Goal: Obtain resource: Download file/media

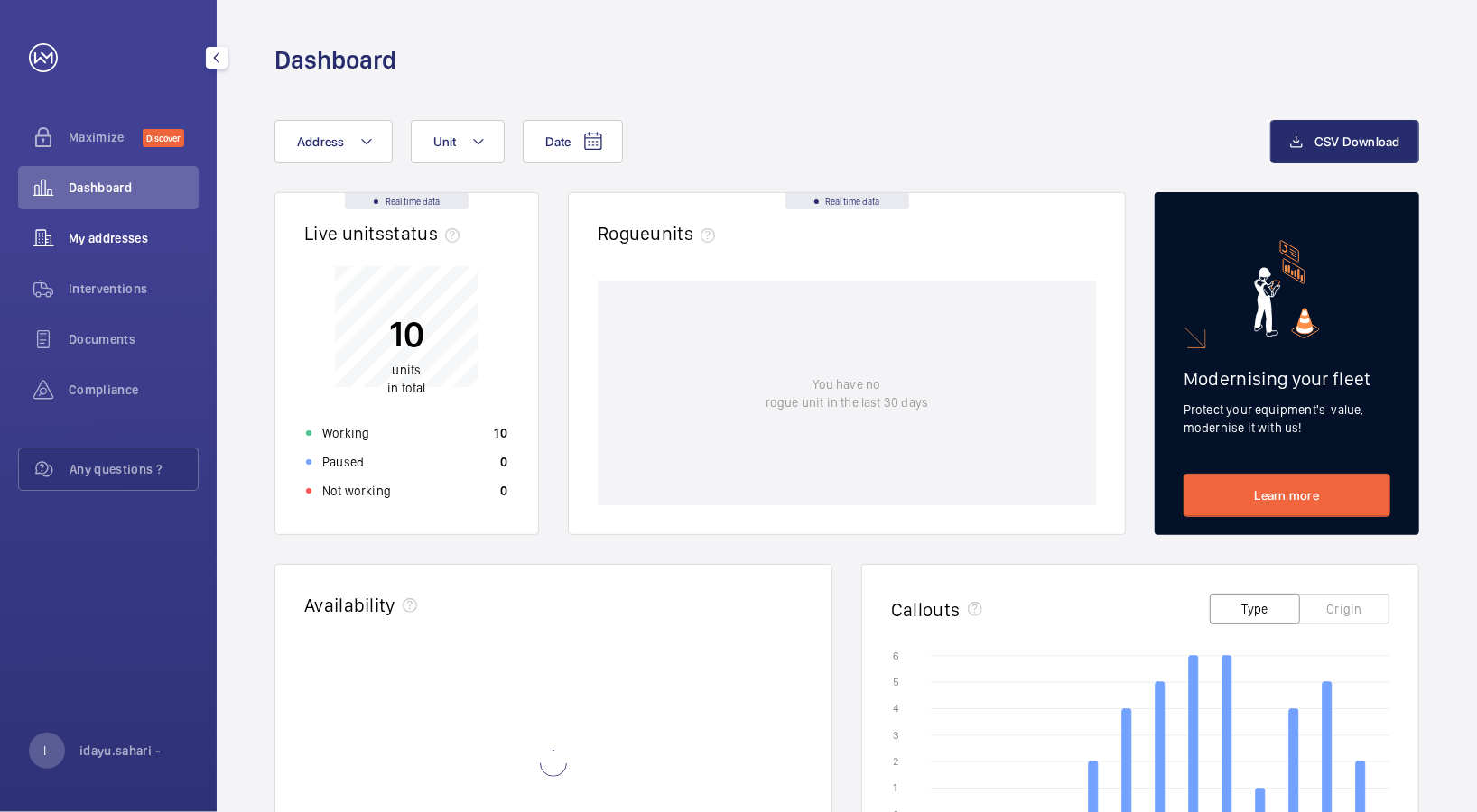
click at [122, 236] on span "My addresses" at bounding box center [133, 238] width 130 height 18
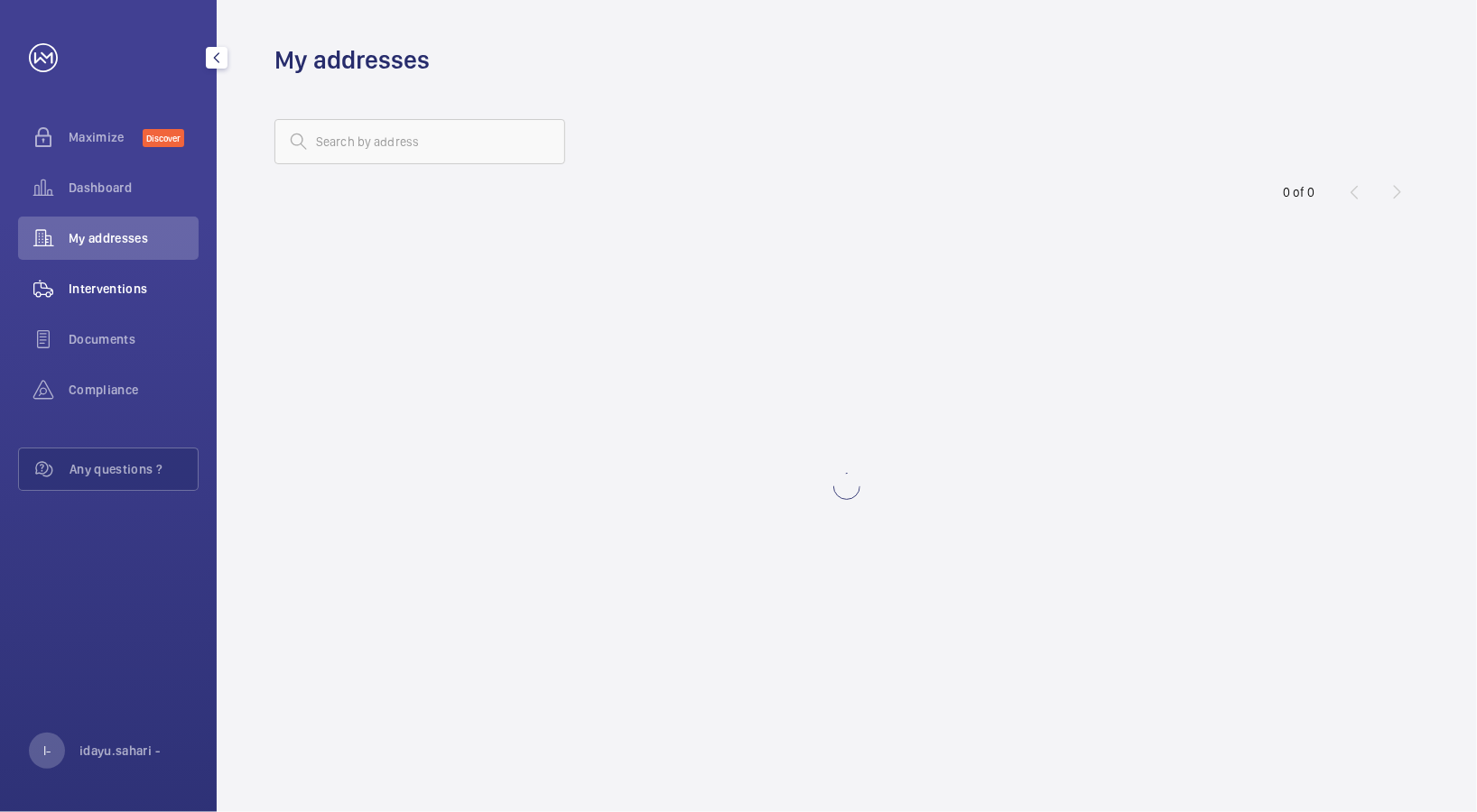
click at [131, 291] on span "Interventions" at bounding box center [133, 288] width 130 height 18
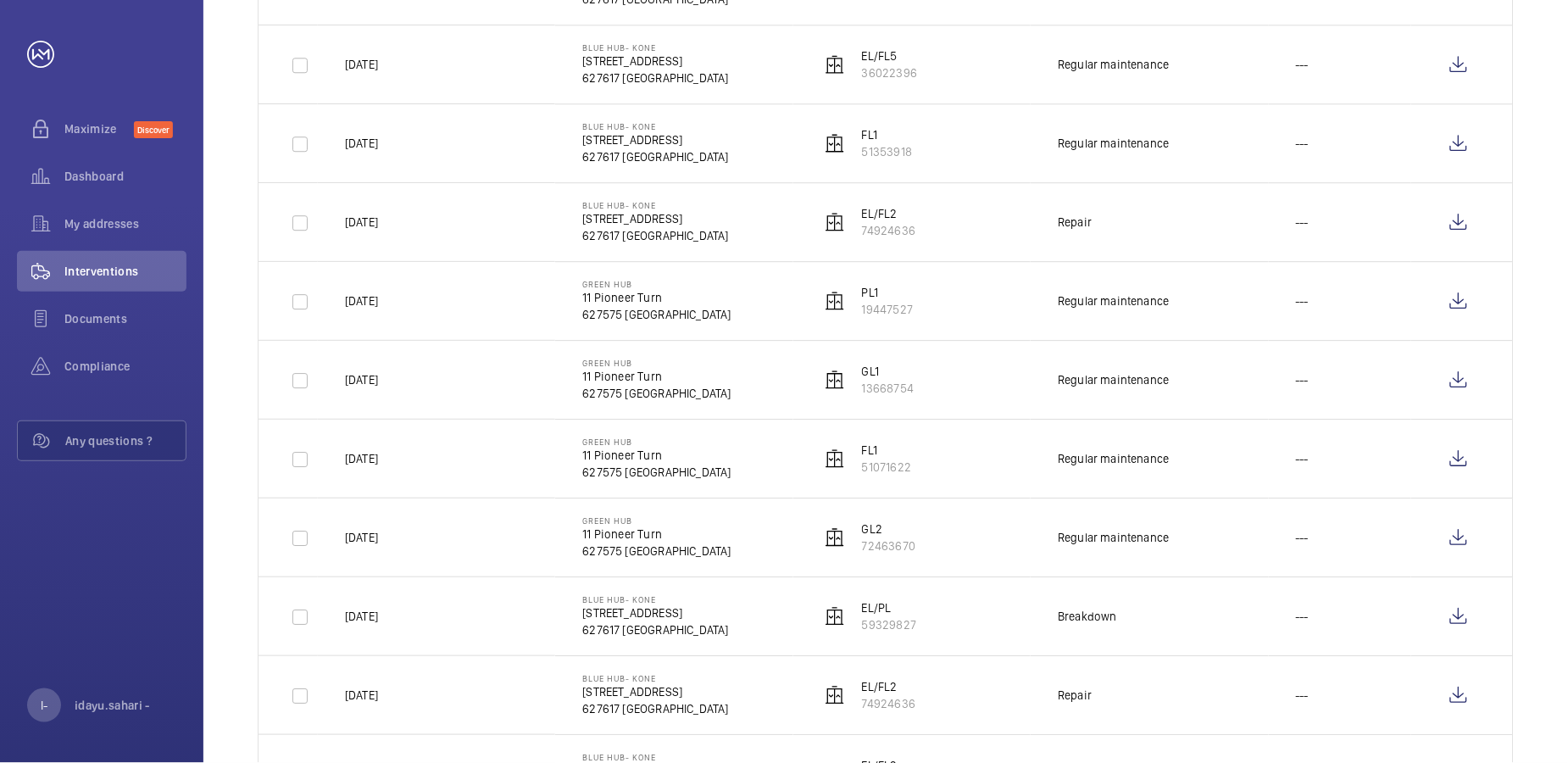
scroll to position [1017, 0]
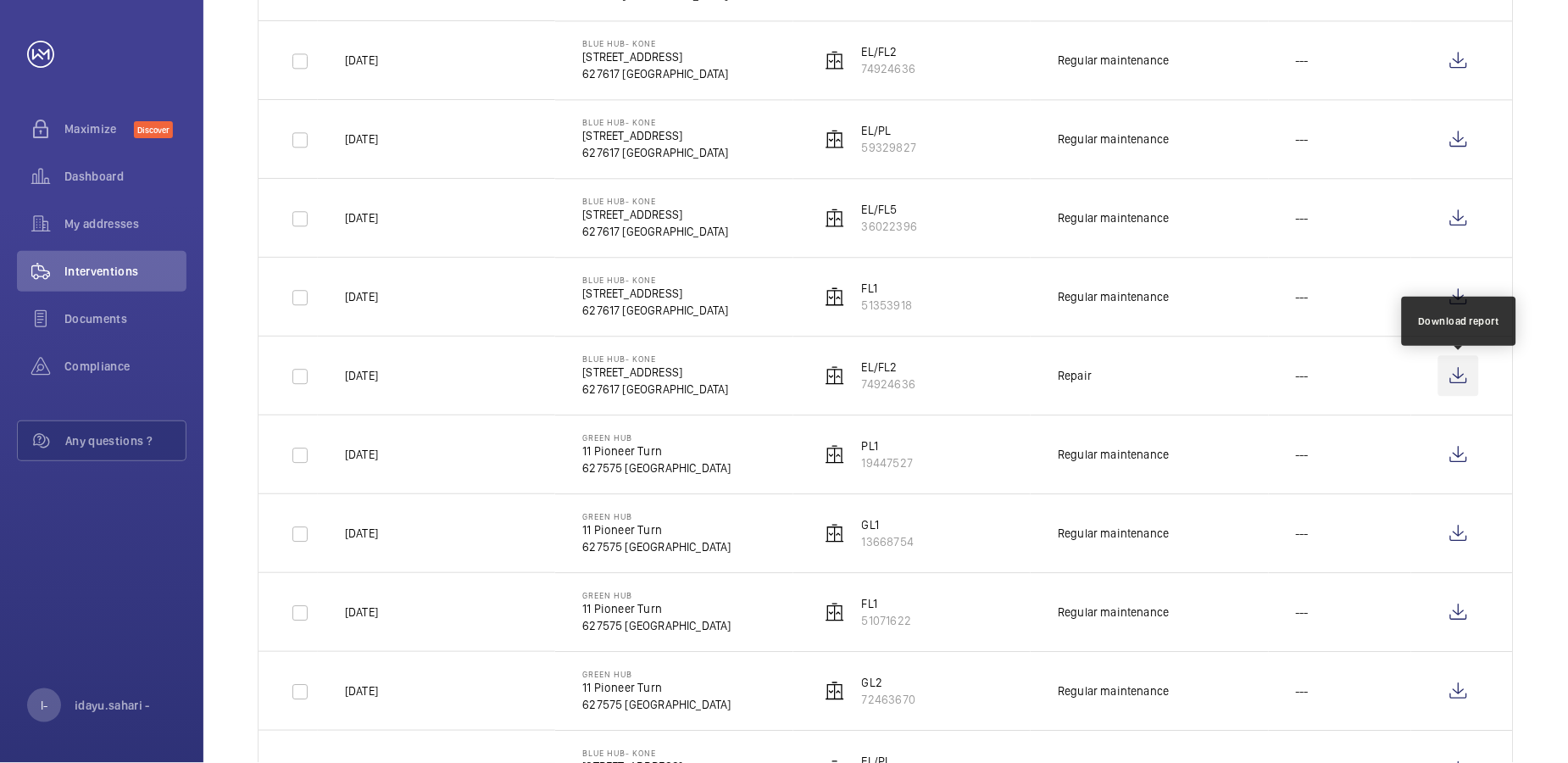
click at [1386, 382] on wm-front-icon-button at bounding box center [1459, 376] width 40 height 40
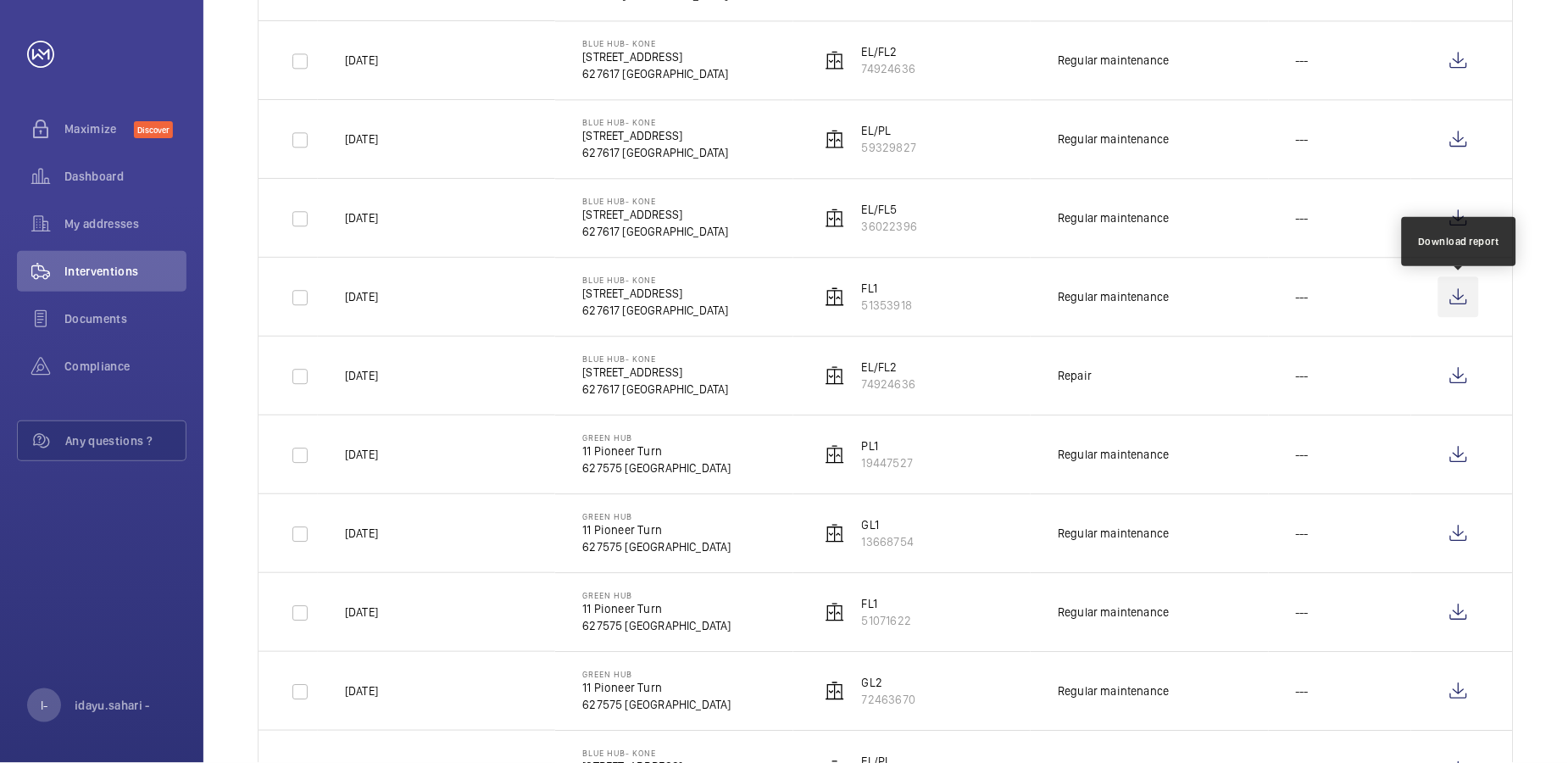
click at [1386, 294] on wm-front-icon-button at bounding box center [1459, 297] width 40 height 40
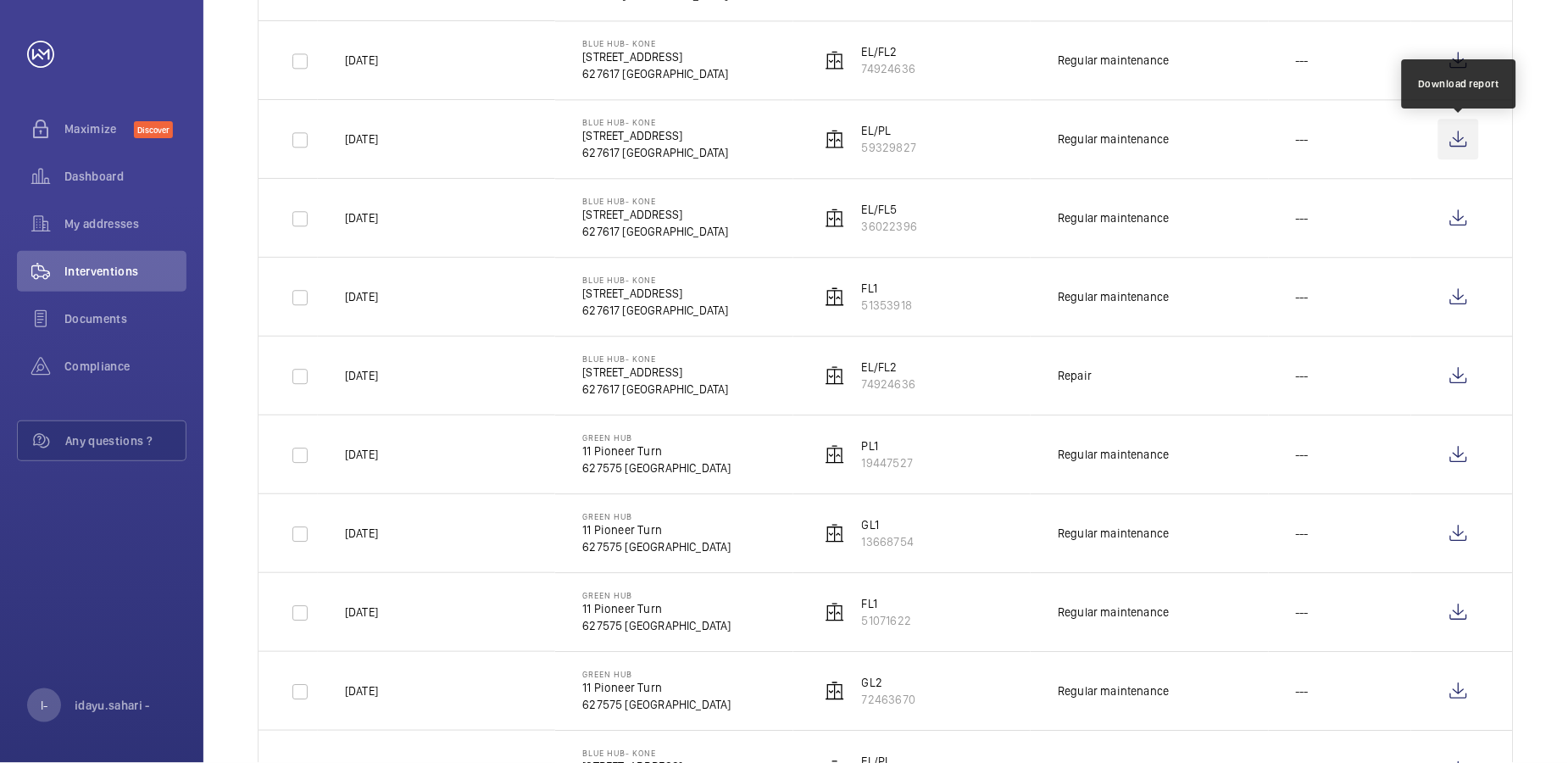
click at [1386, 132] on wm-front-icon-button at bounding box center [1459, 139] width 40 height 40
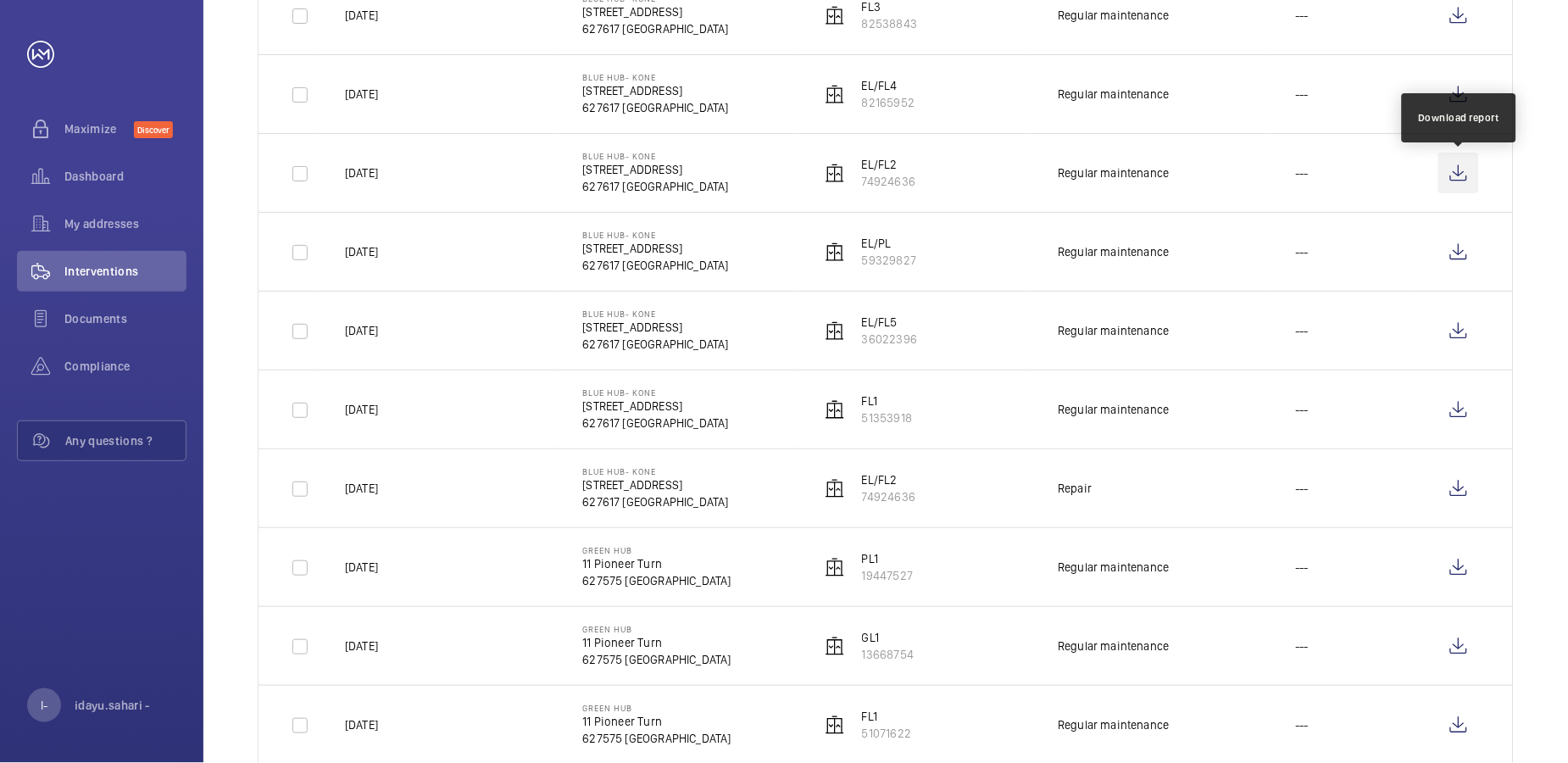
click at [1386, 173] on wm-front-icon-button at bounding box center [1459, 173] width 40 height 40
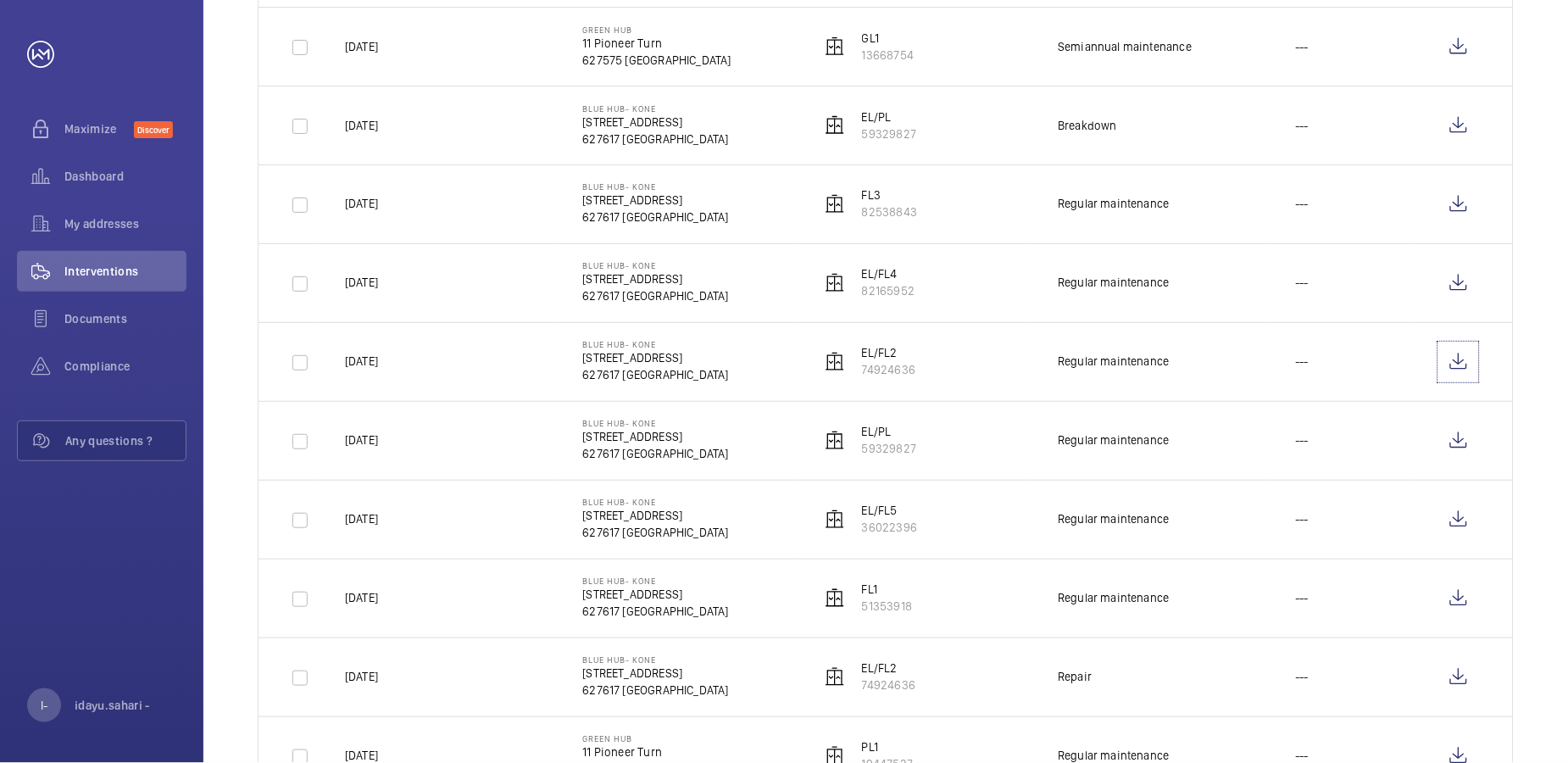
scroll to position [677, 0]
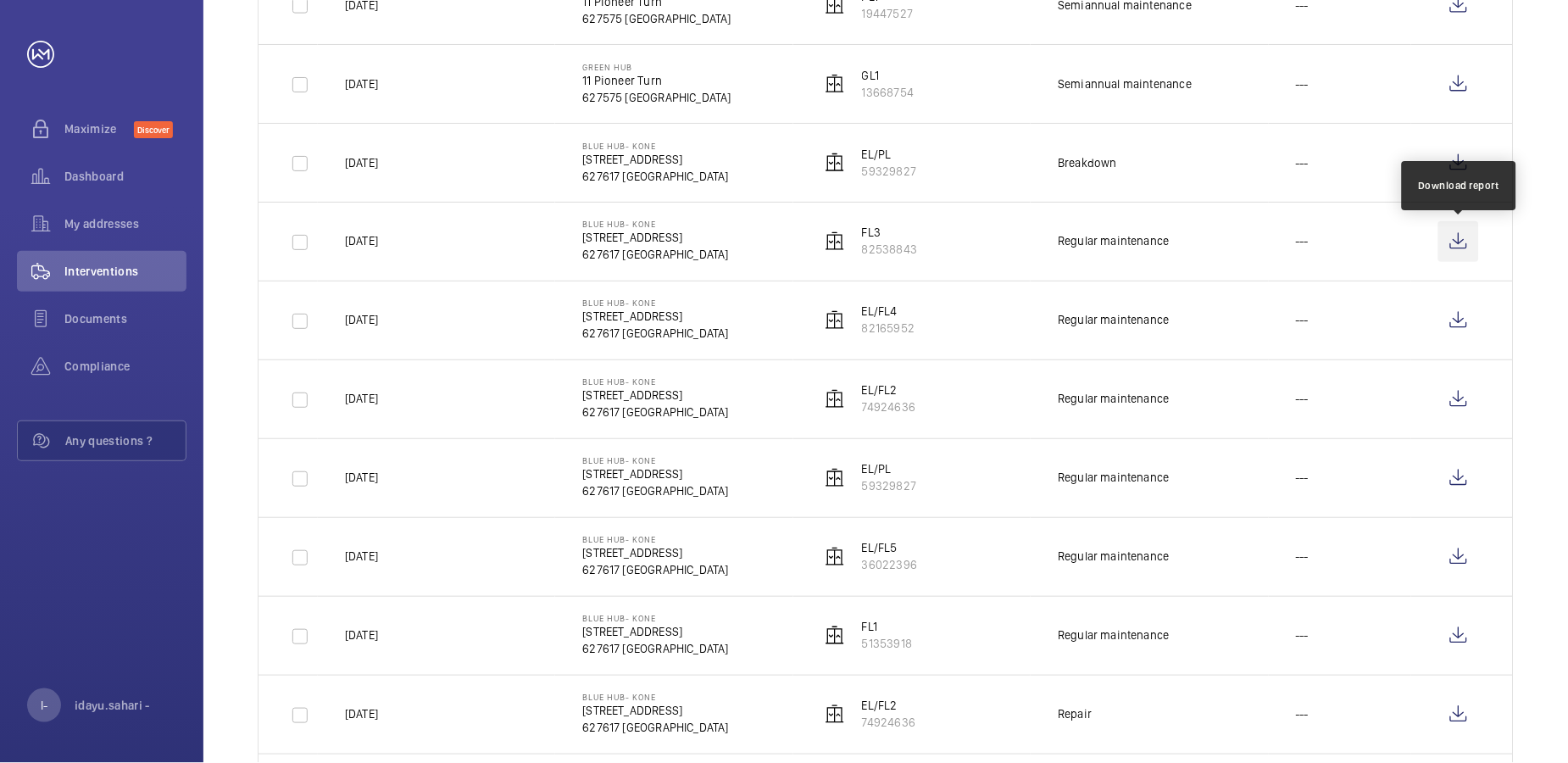
click at [1386, 239] on wm-front-icon-button at bounding box center [1459, 242] width 40 height 40
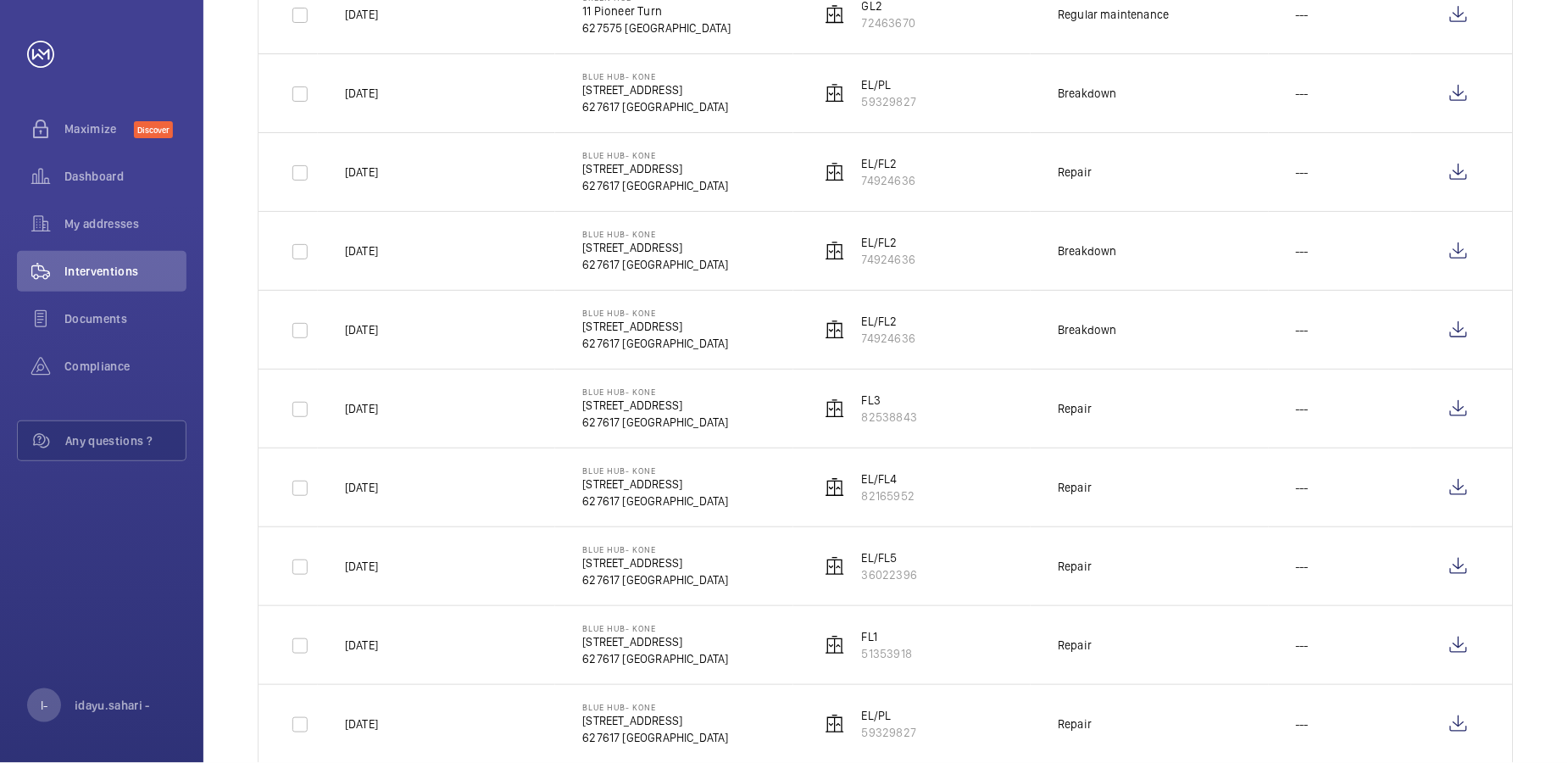
scroll to position [1695, 0]
click at [1386, 492] on wm-front-icon-button at bounding box center [1459, 485] width 40 height 40
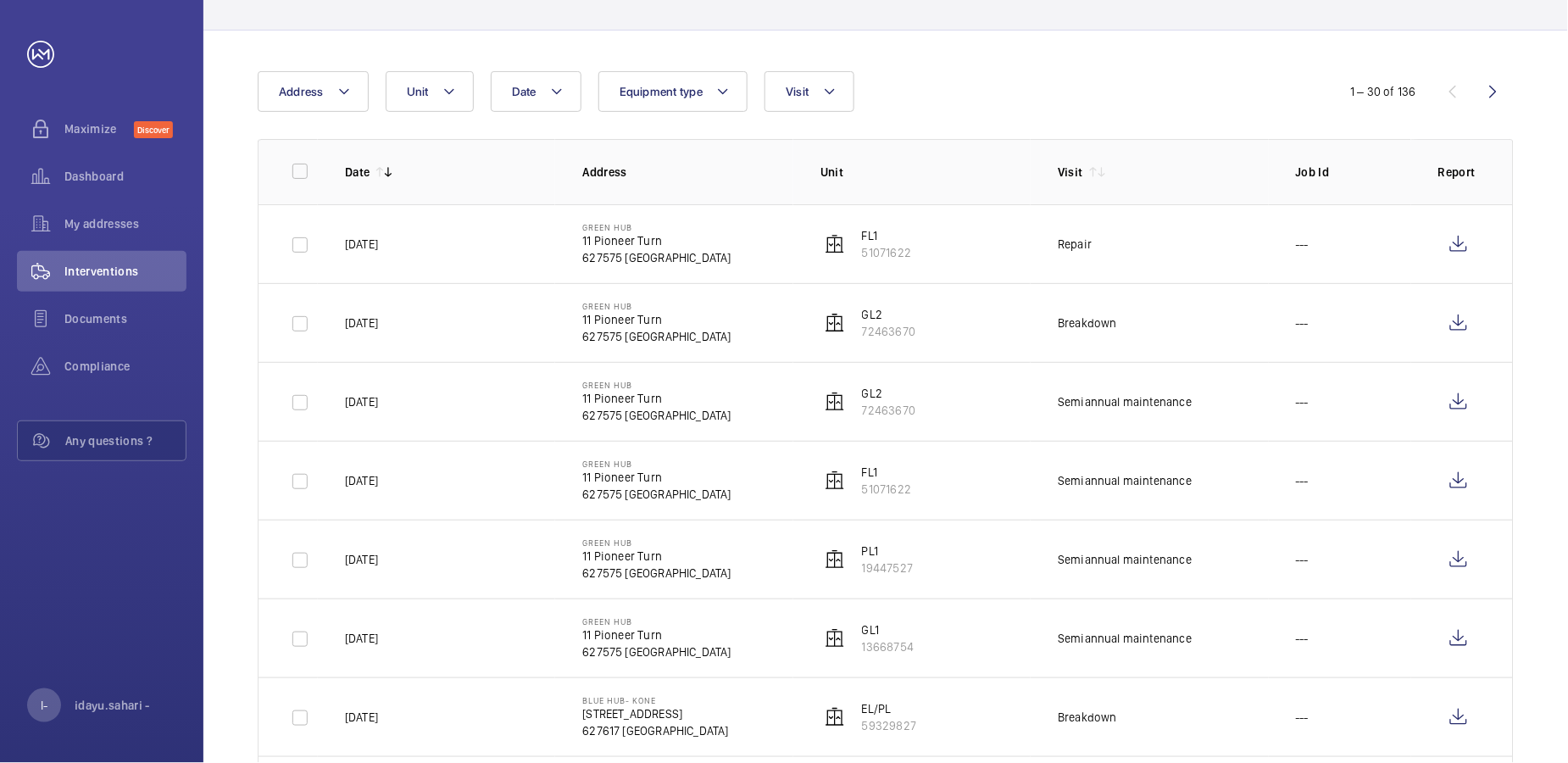
scroll to position [0, 0]
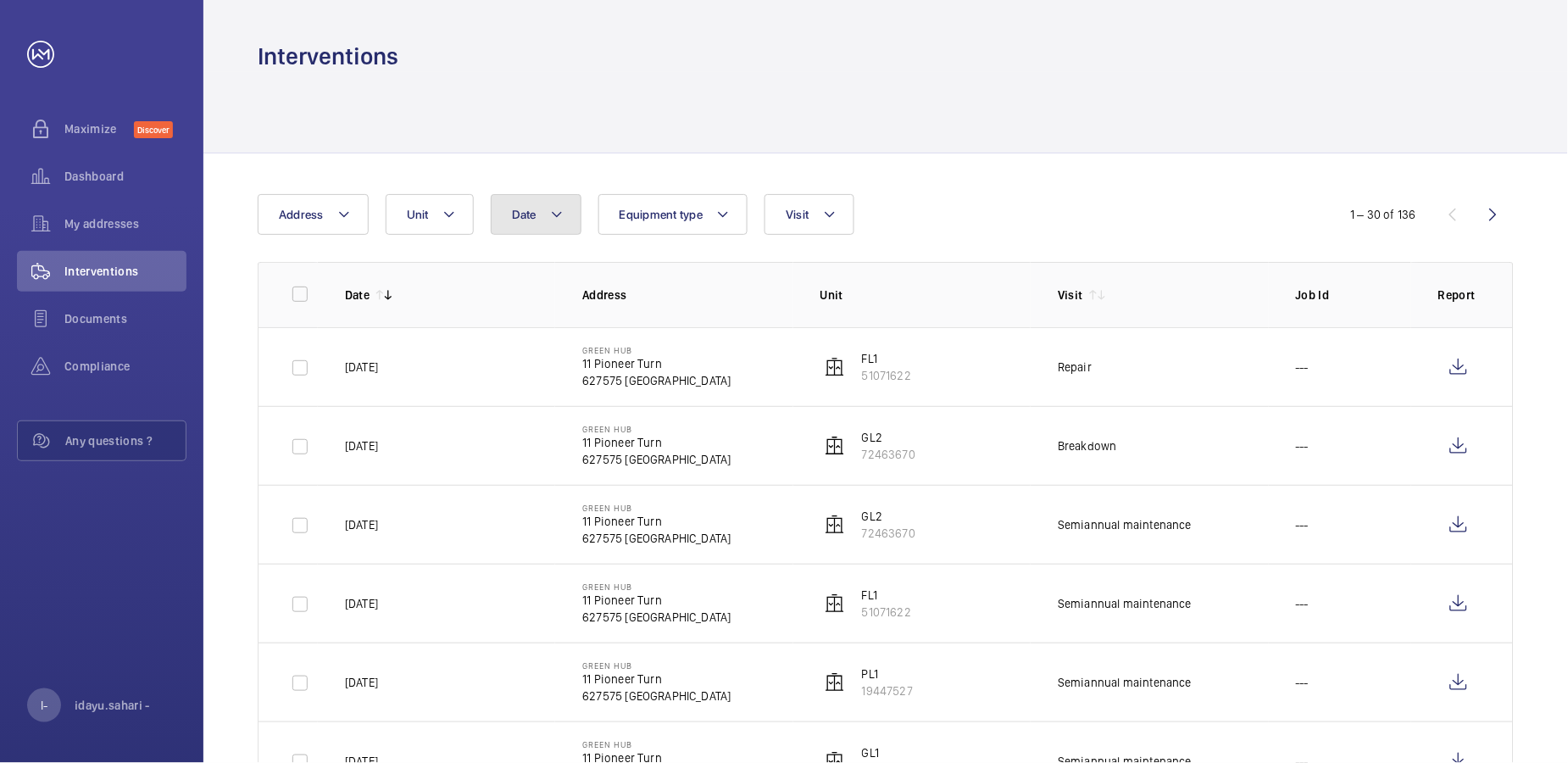
click at [558, 220] on mat-icon at bounding box center [556, 214] width 13 height 20
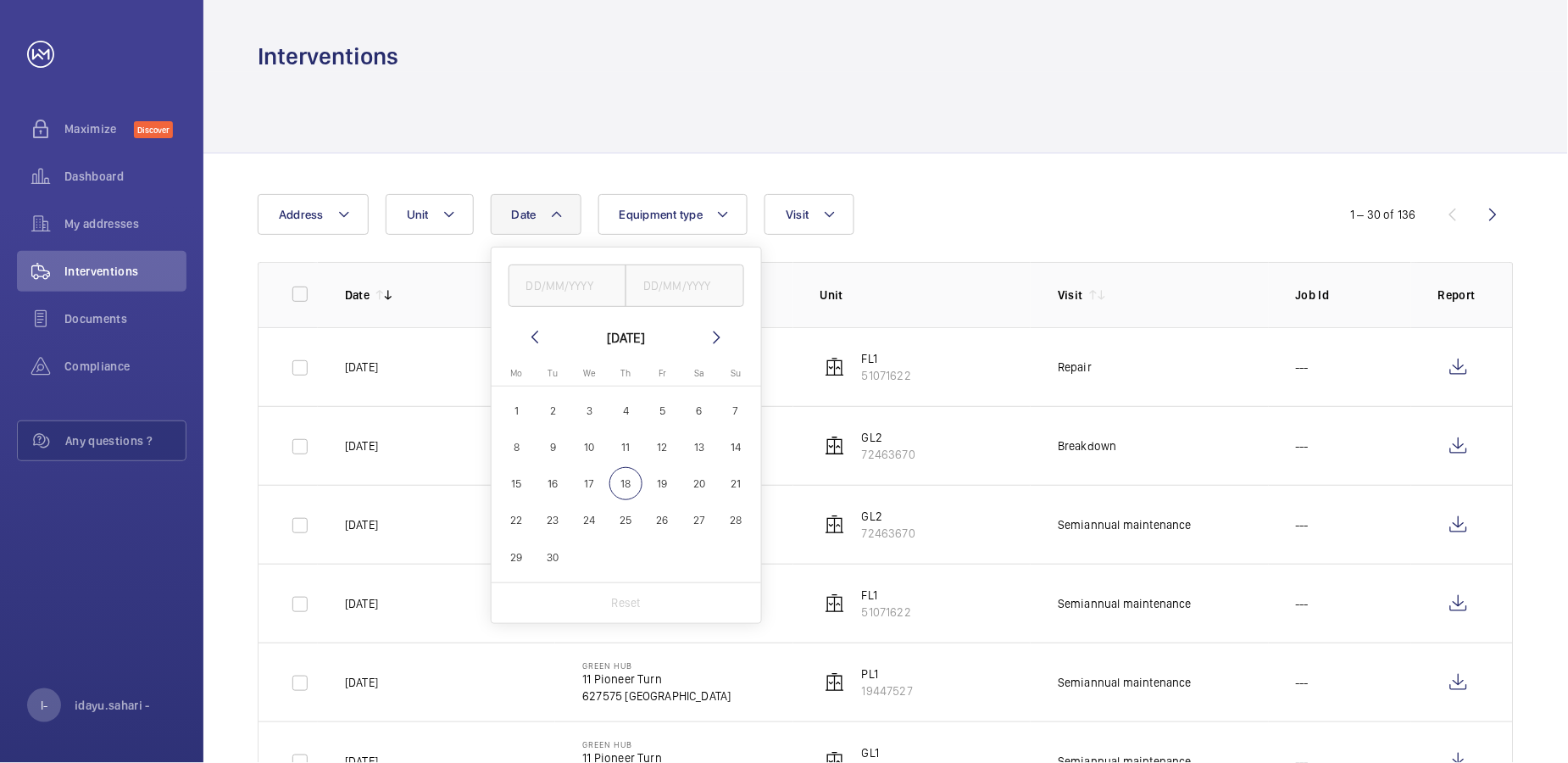
click at [959, 199] on div "Date [DATE] [DATE] Mo [DATE] Tu [DATE] We [DATE] Th [DATE] Fr [DATE] Sa [DATE] …" at bounding box center [784, 215] width 1052 height 40
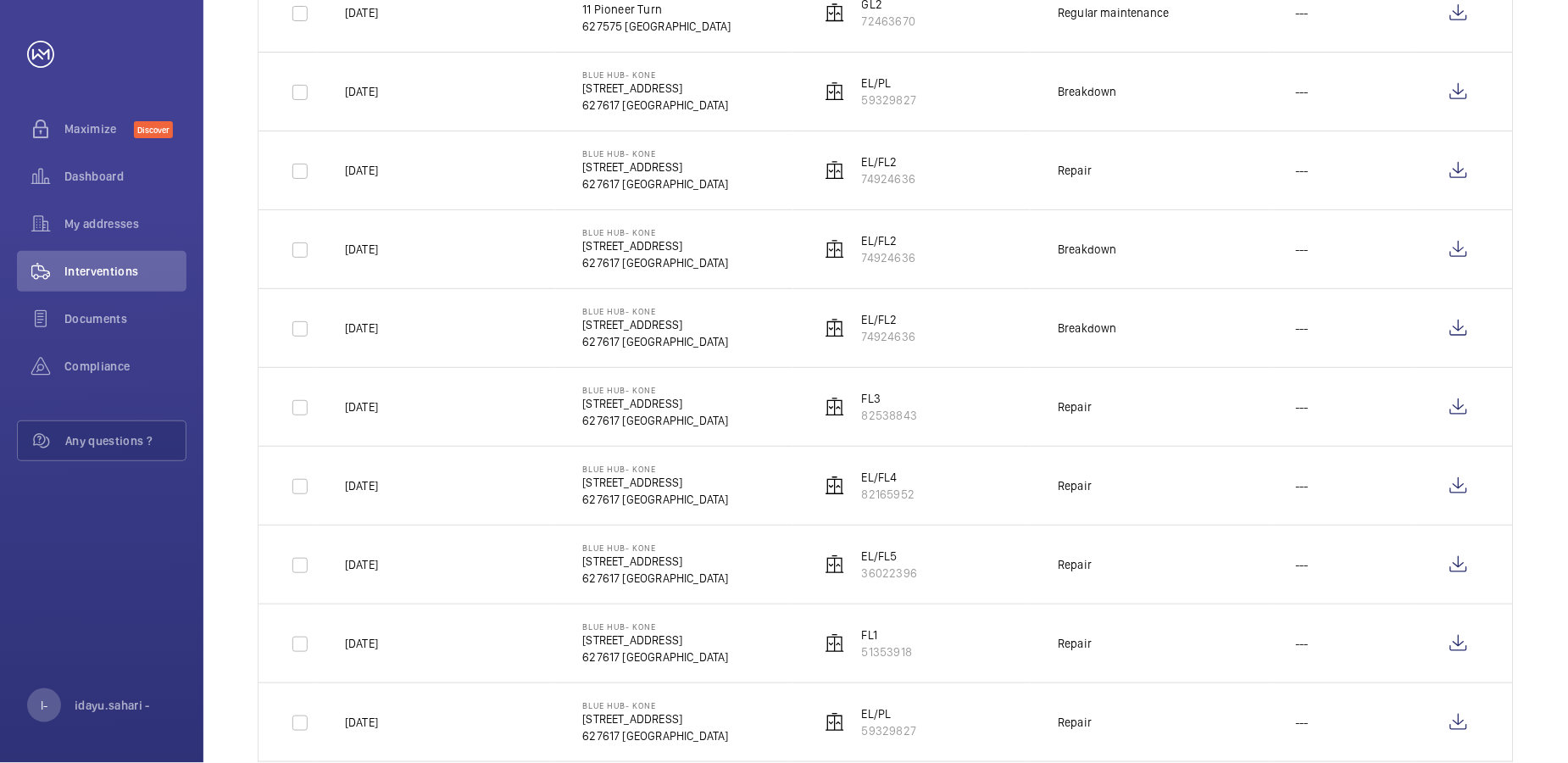
scroll to position [1980, 0]
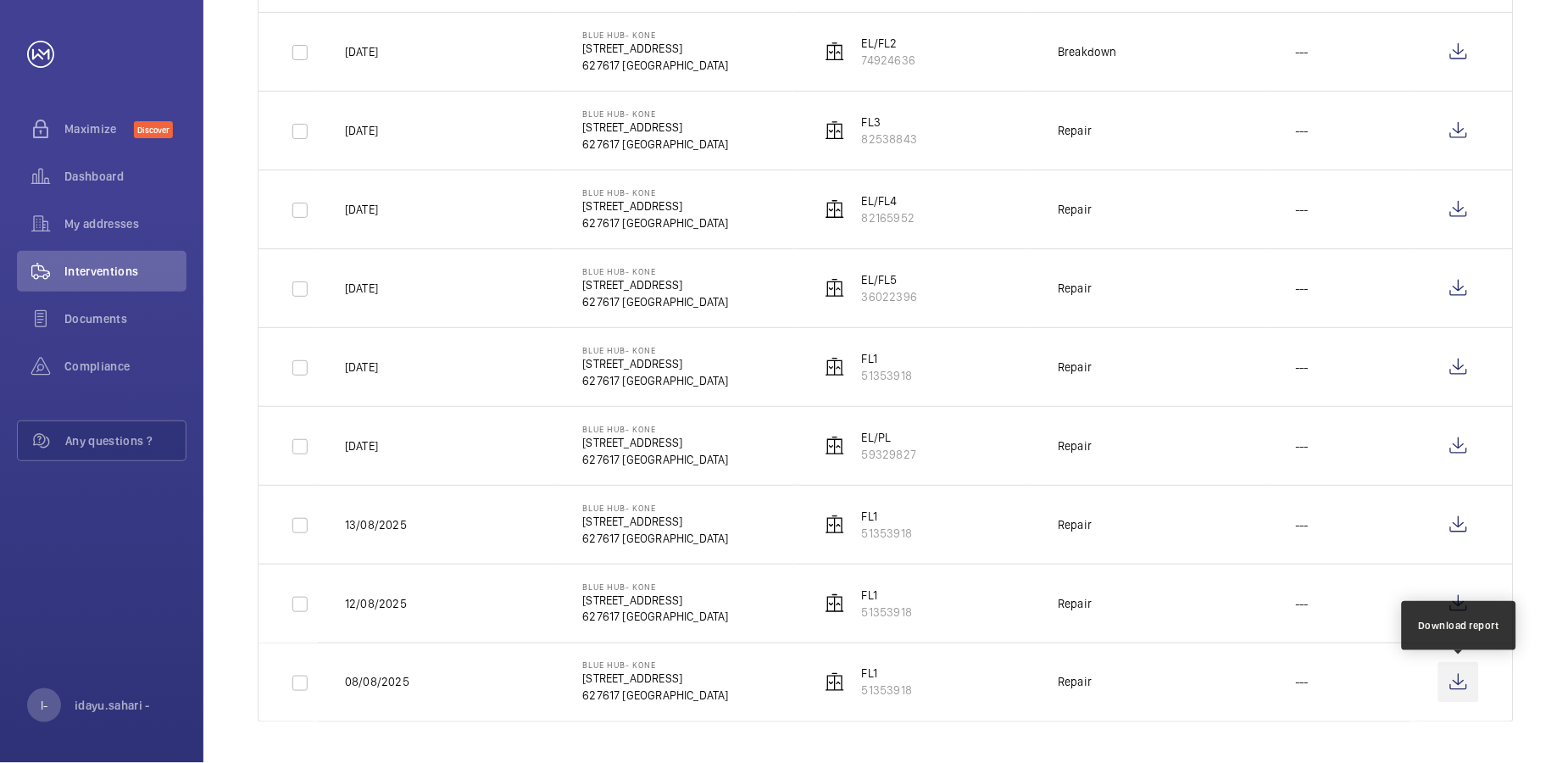
click at [1386, 684] on wm-front-icon-button at bounding box center [1459, 682] width 40 height 40
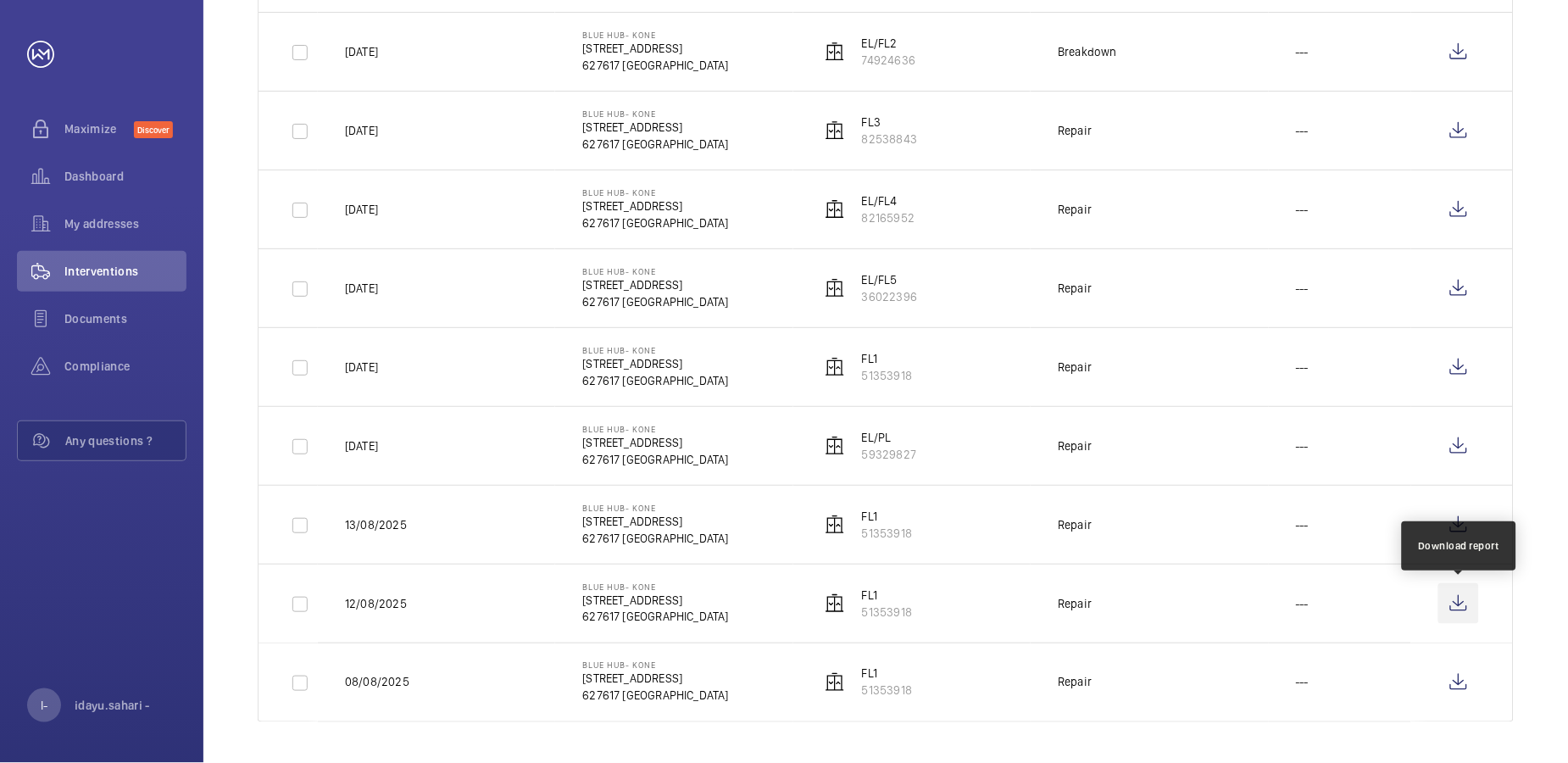
click at [1386, 600] on wm-front-icon-button at bounding box center [1459, 604] width 40 height 40
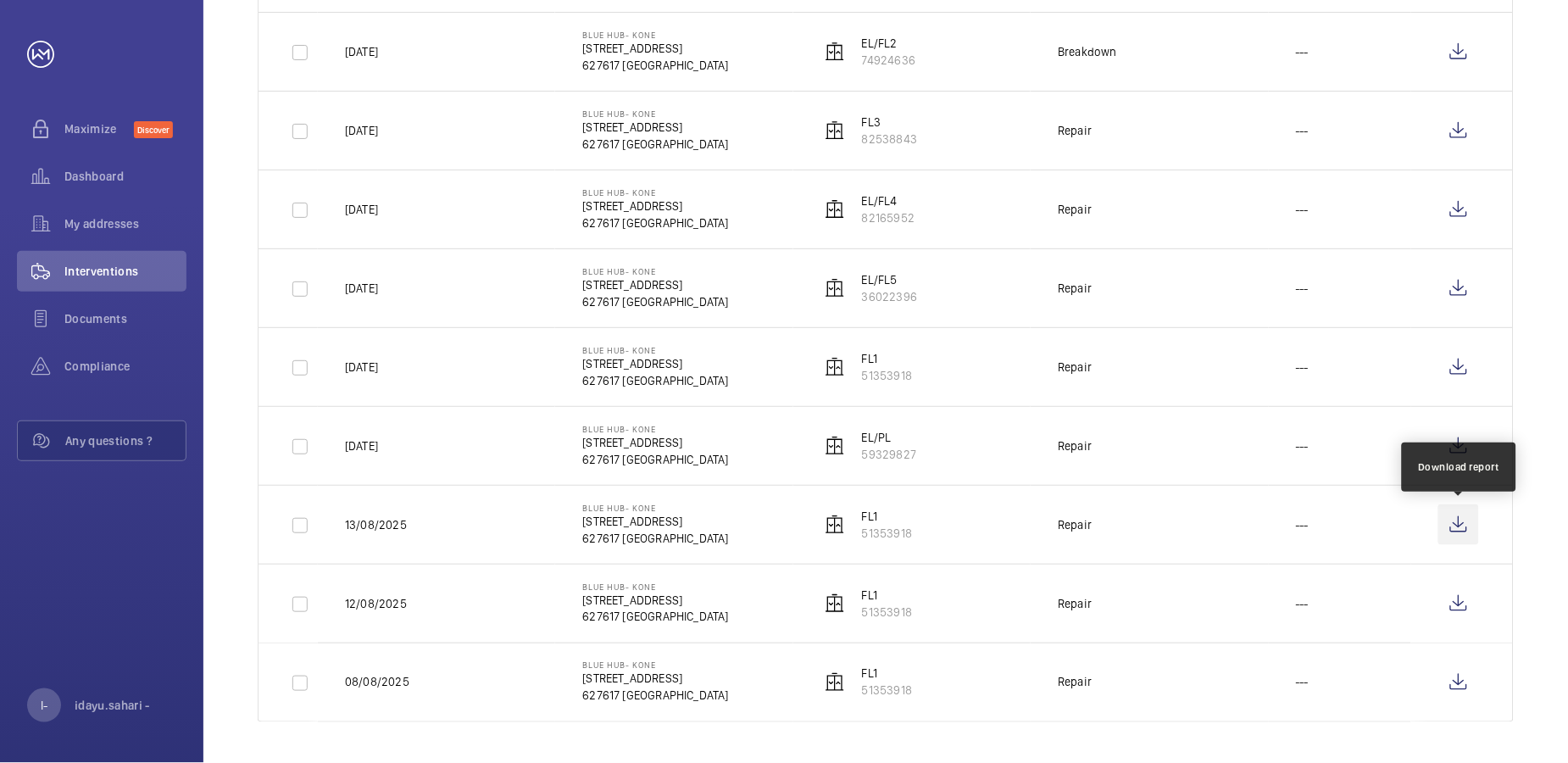
click at [1386, 527] on wm-front-icon-button at bounding box center [1459, 525] width 40 height 40
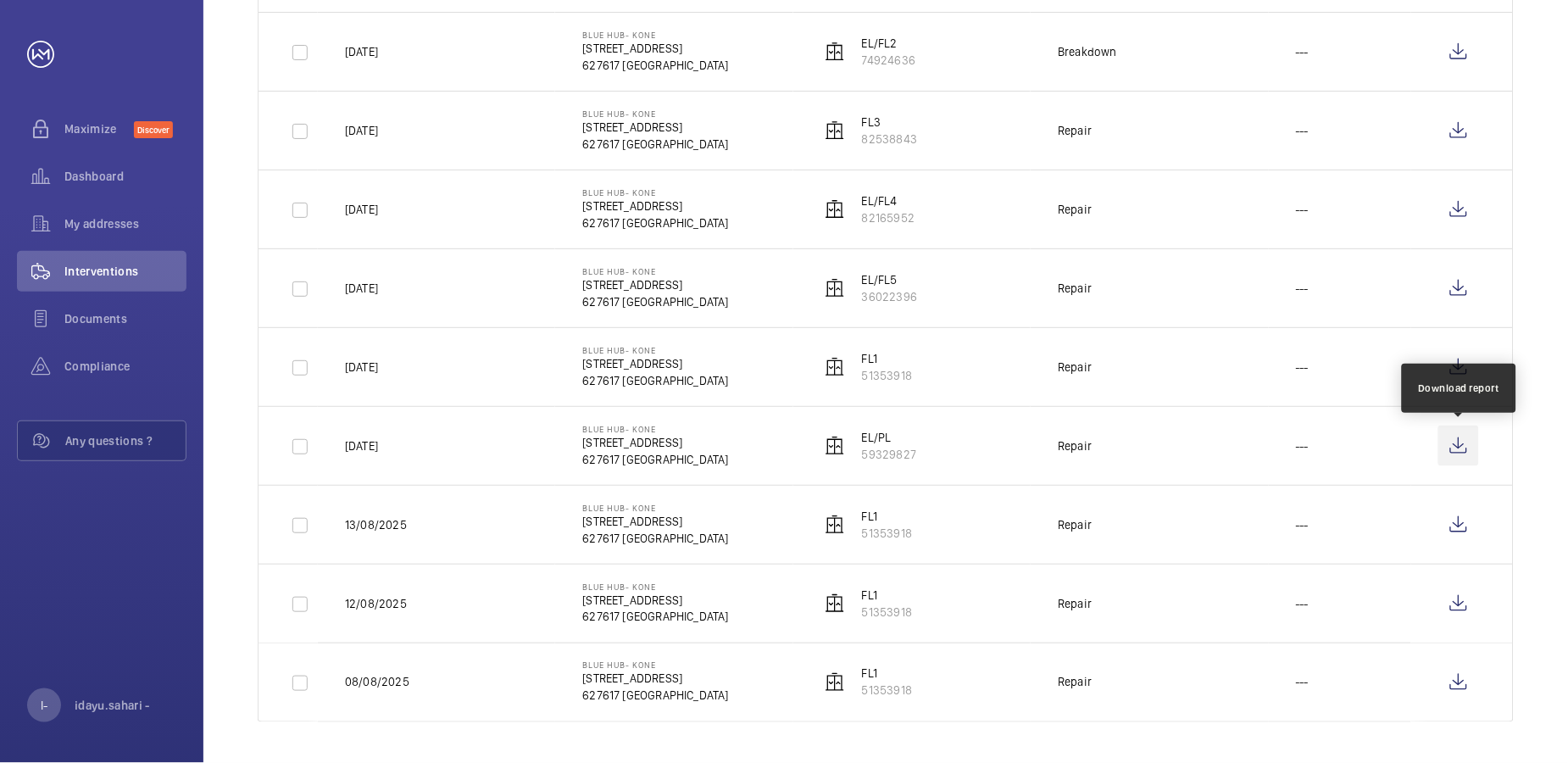
click at [1386, 438] on wm-front-icon-button at bounding box center [1459, 446] width 40 height 40
click at [1386, 442] on wm-front-icon-button at bounding box center [1459, 446] width 40 height 40
click at [303, 138] on input "checkbox" at bounding box center [299, 131] width 34 height 34
checkbox input "true"
click at [301, 219] on input "checkbox" at bounding box center [299, 210] width 34 height 34
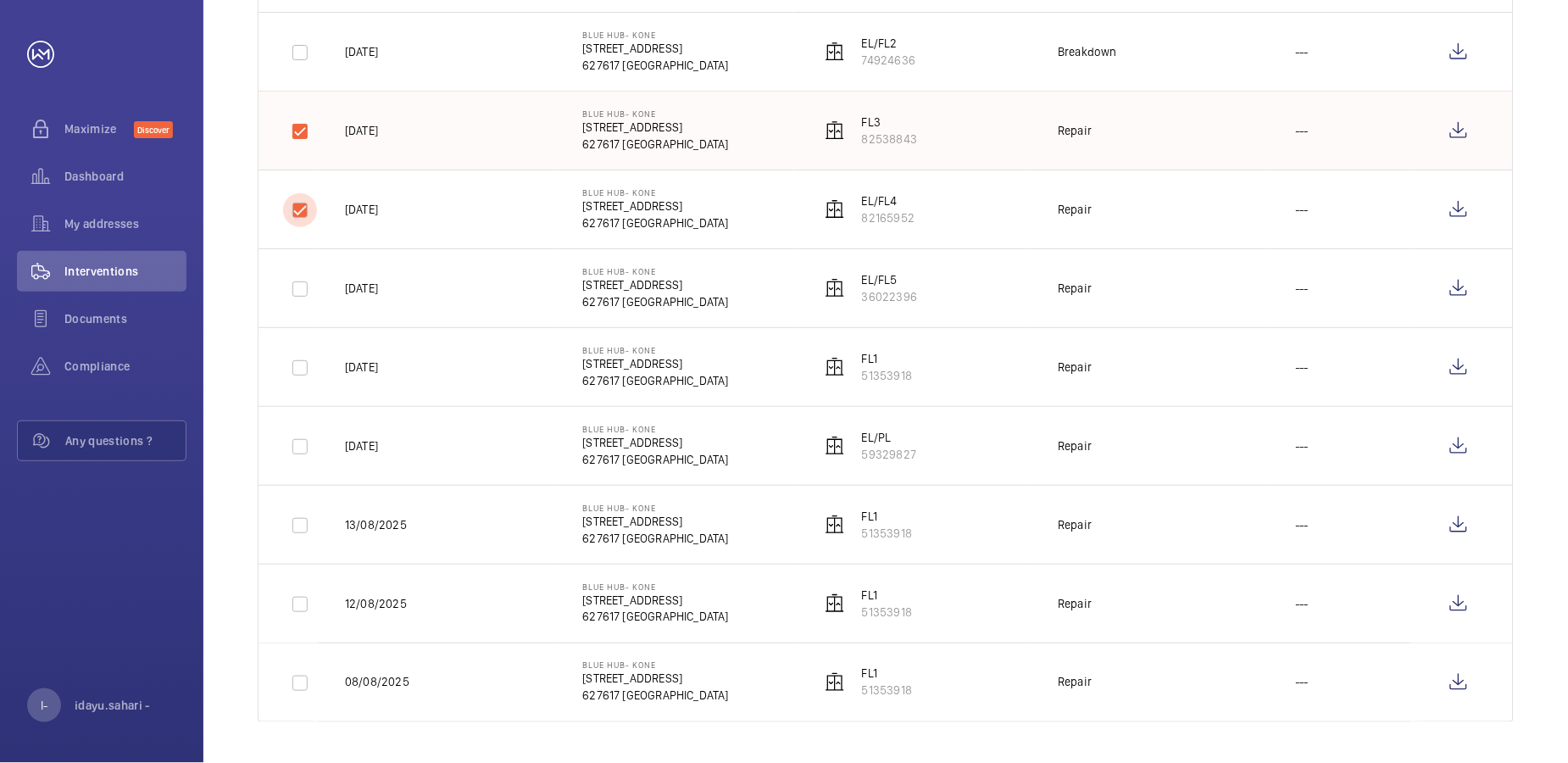
checkbox input "true"
drag, startPoint x: 300, startPoint y: 134, endPoint x: 299, endPoint y: 222, distance: 88.0
click at [300, 134] on input "checkbox" at bounding box center [299, 131] width 34 height 34
checkbox input "false"
click at [299, 223] on input "checkbox" at bounding box center [299, 210] width 34 height 34
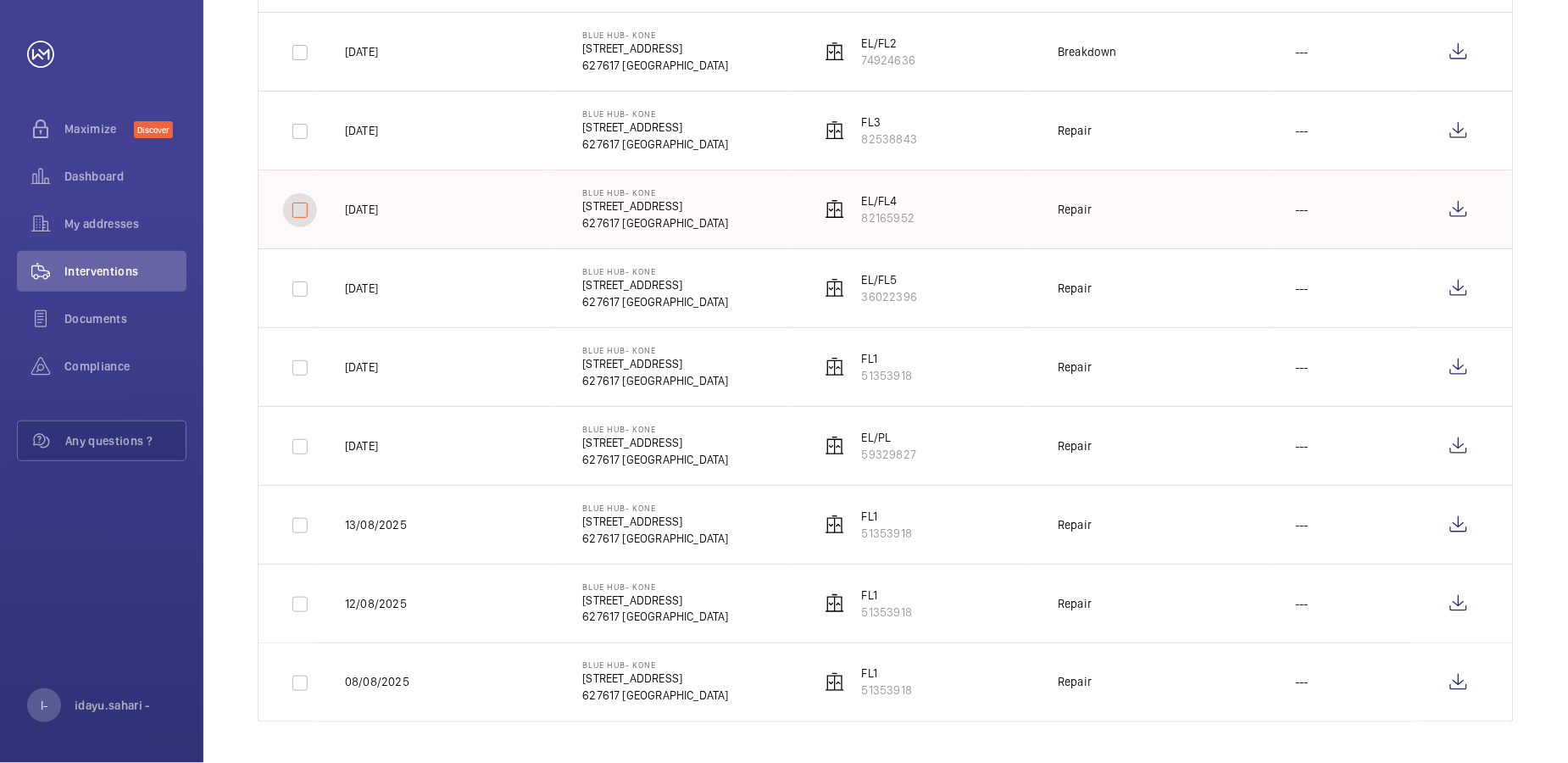
checkbox input "false"
click at [300, 442] on input "checkbox" at bounding box center [299, 447] width 34 height 34
checkbox input "true"
click at [298, 361] on input "checkbox" at bounding box center [299, 368] width 34 height 34
checkbox input "true"
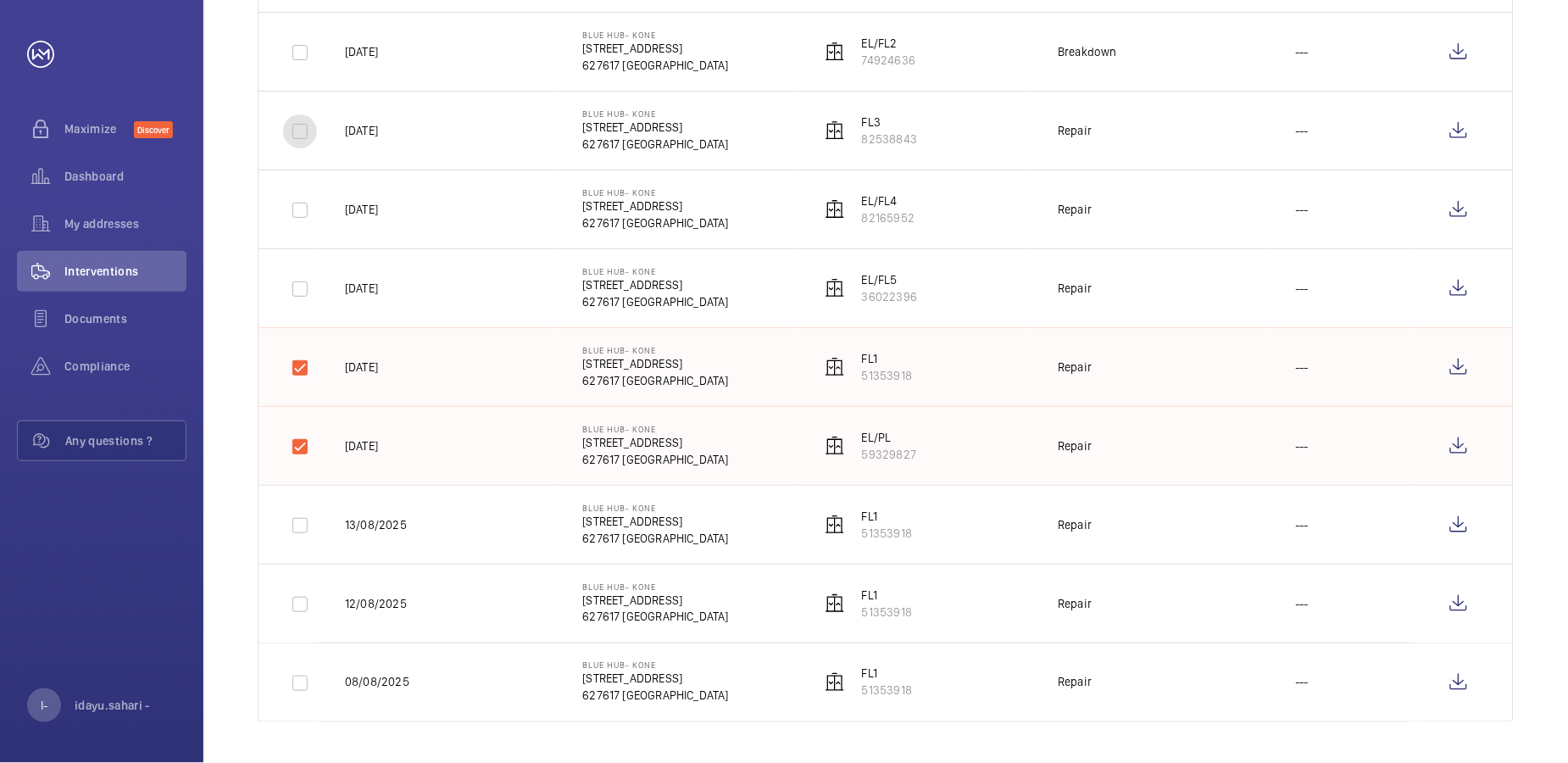
click at [300, 132] on input "checkbox" at bounding box center [299, 131] width 34 height 34
checkbox input "true"
click at [278, 216] on td at bounding box center [288, 209] width 60 height 79
click at [291, 211] on input "checkbox" at bounding box center [299, 210] width 34 height 34
checkbox input "true"
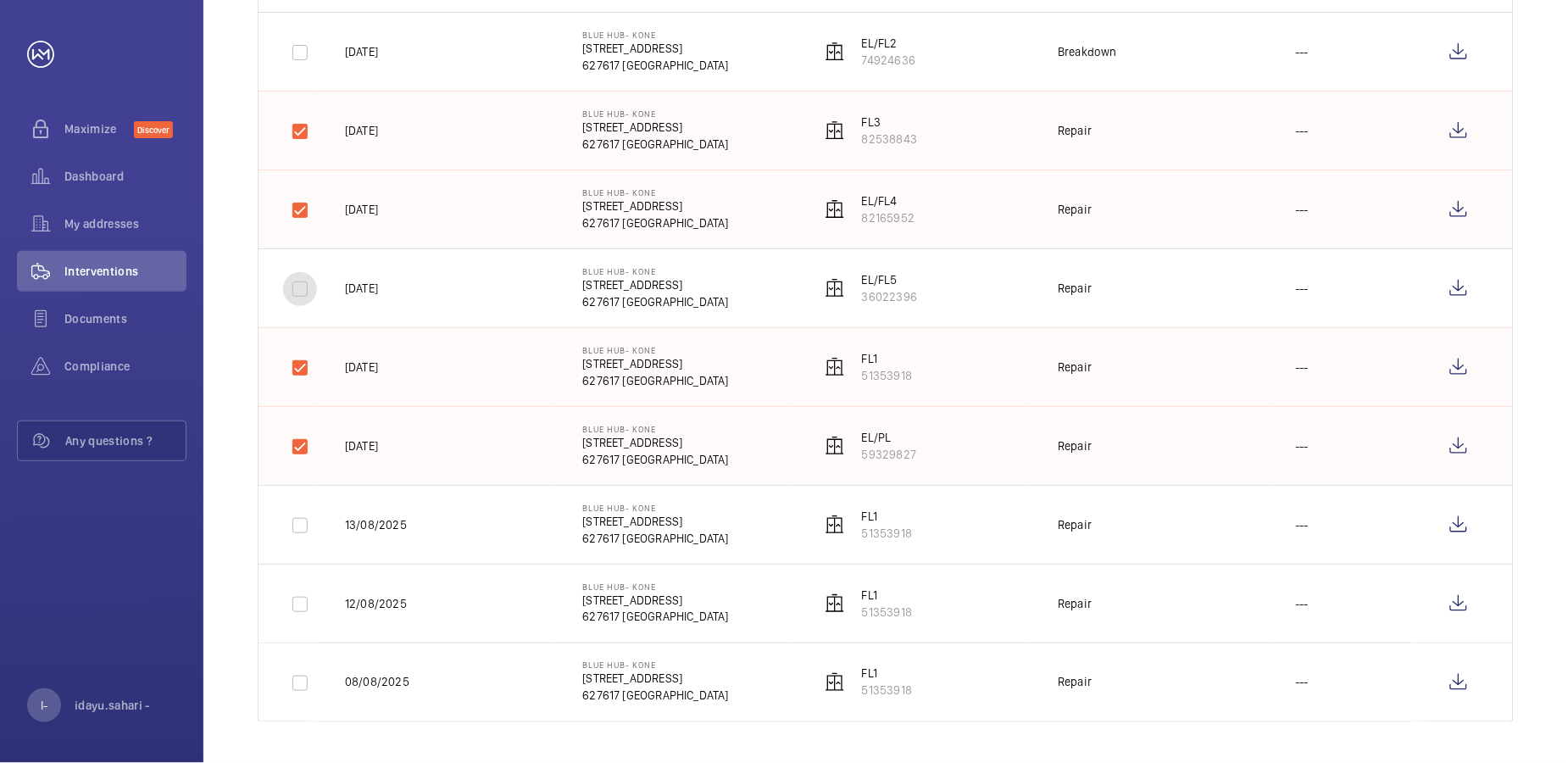
click at [300, 293] on input "checkbox" at bounding box center [299, 289] width 34 height 34
checkbox input "true"
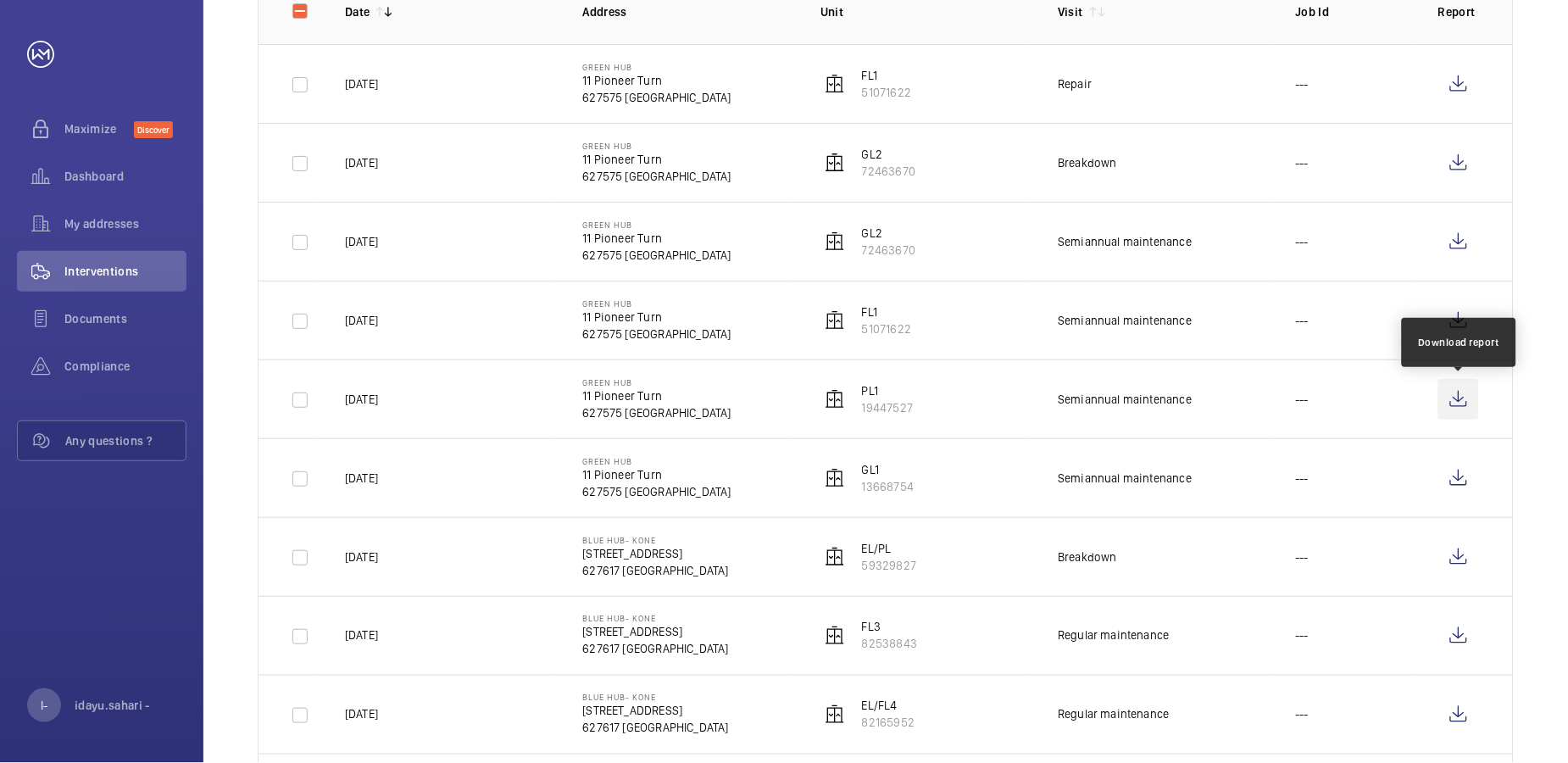
scroll to position [0, 0]
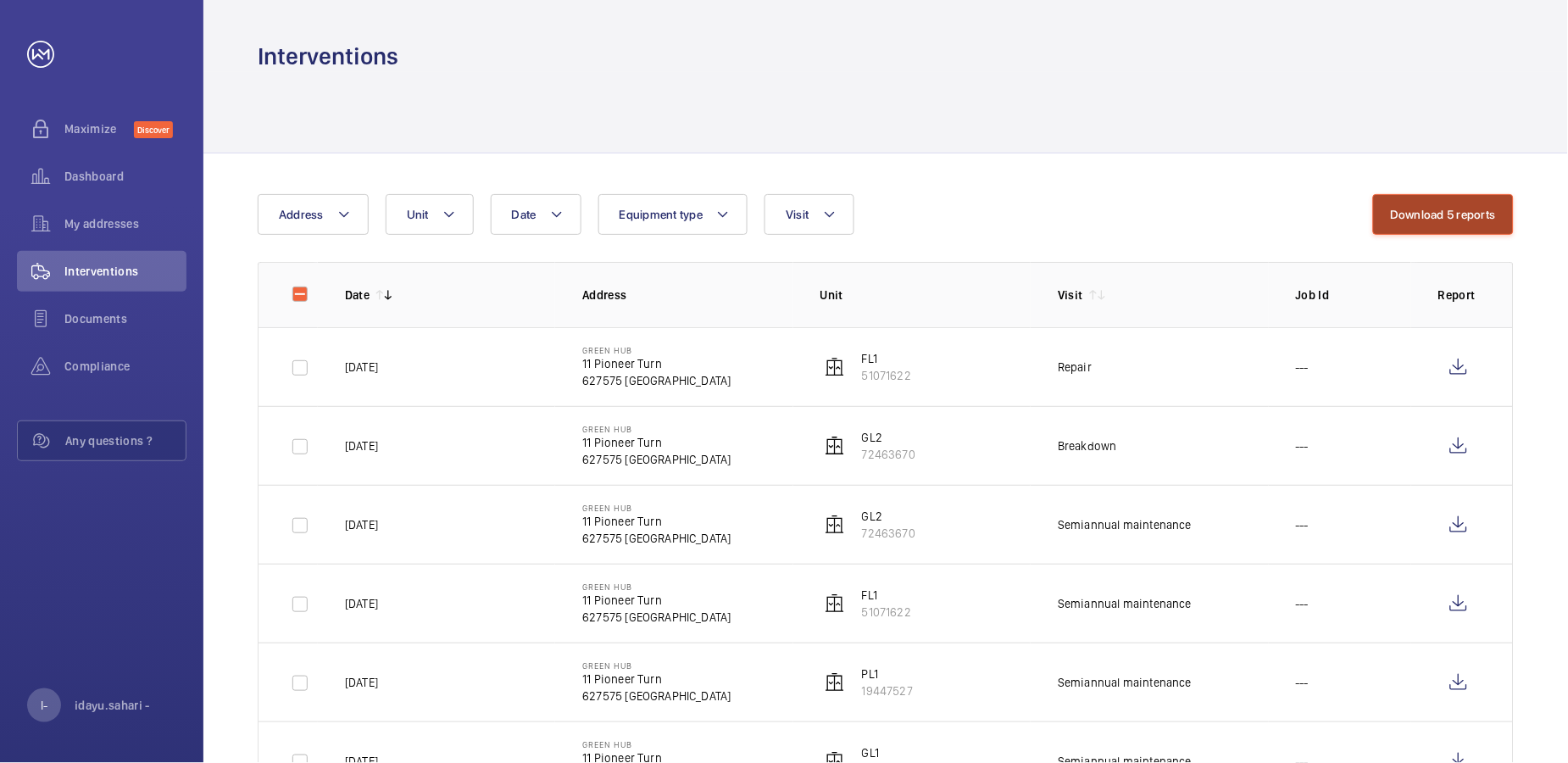
click at [1386, 220] on button "Download 5 reports" at bounding box center [1444, 215] width 142 height 40
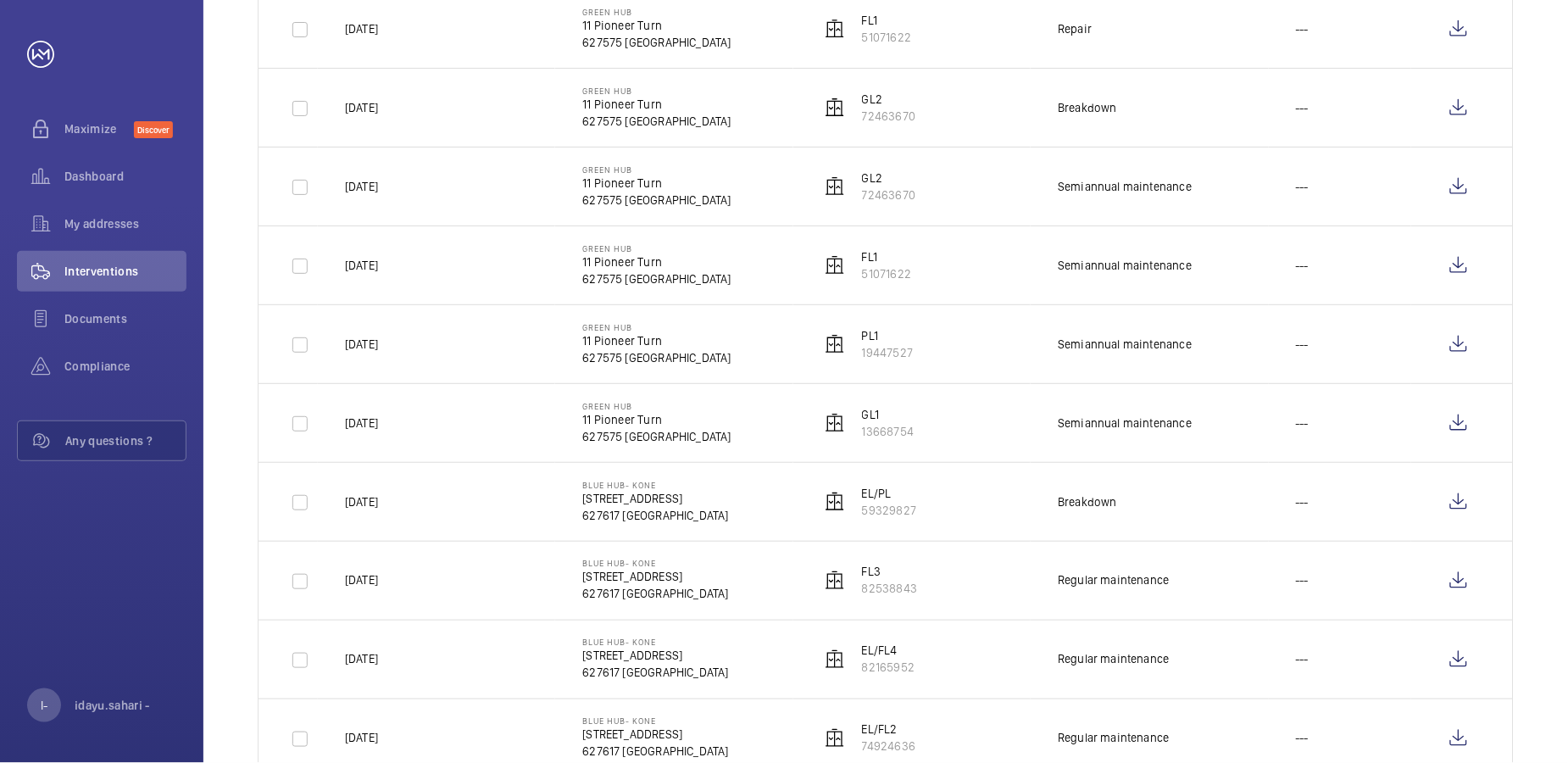
scroll to position [452, 0]
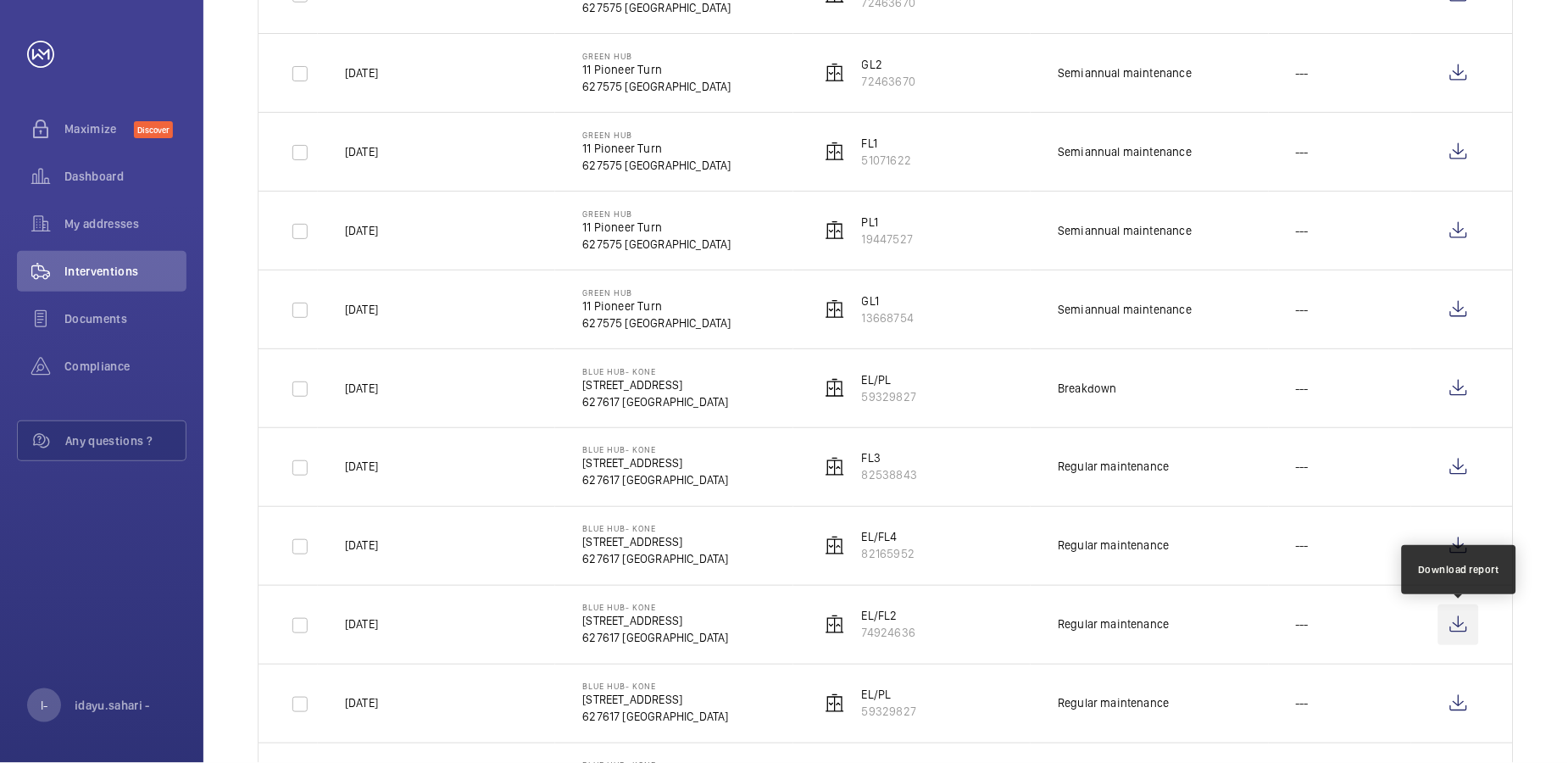
click at [1386, 633] on wm-front-icon-button at bounding box center [1459, 625] width 40 height 40
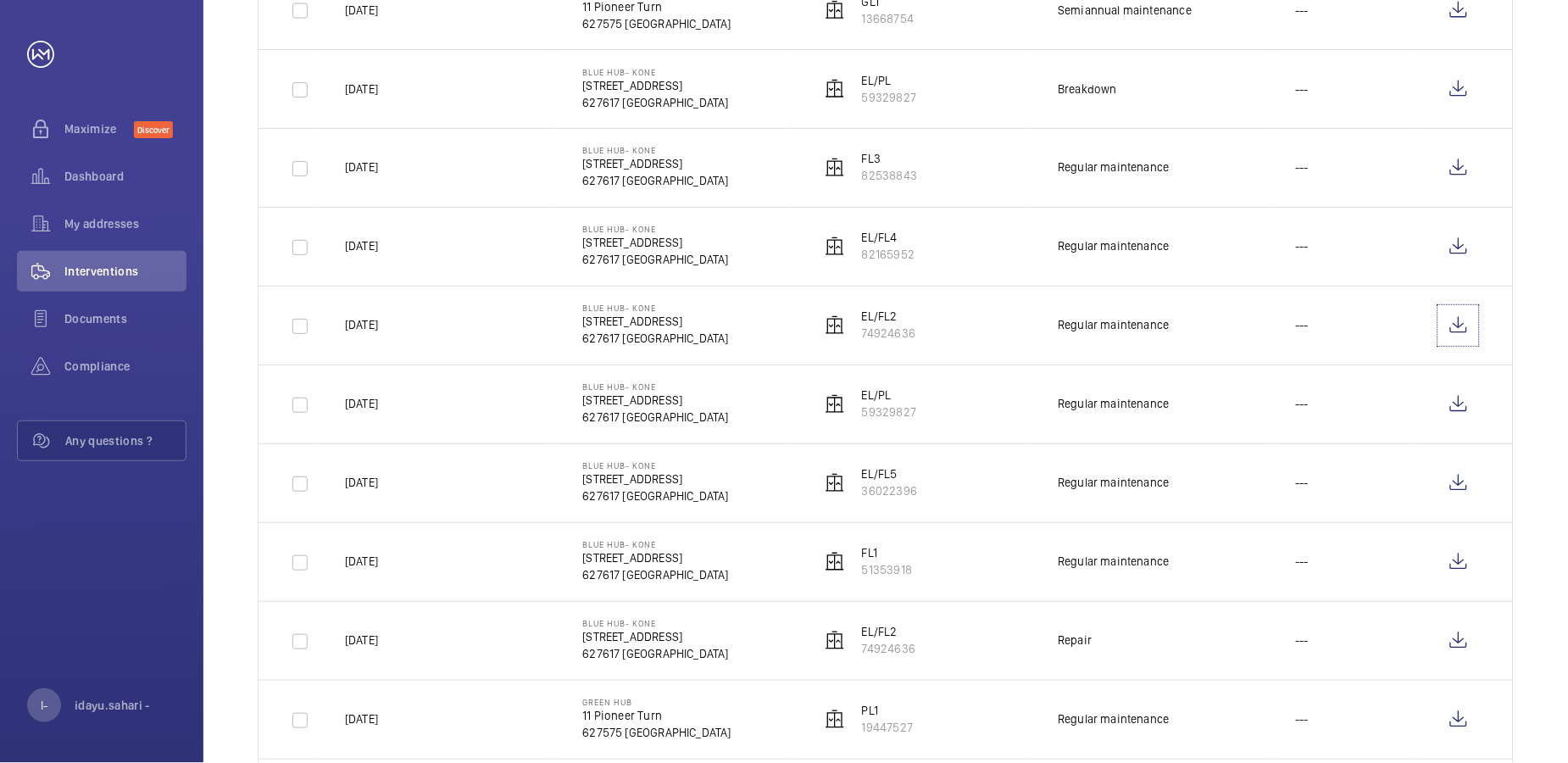
scroll to position [791, 0]
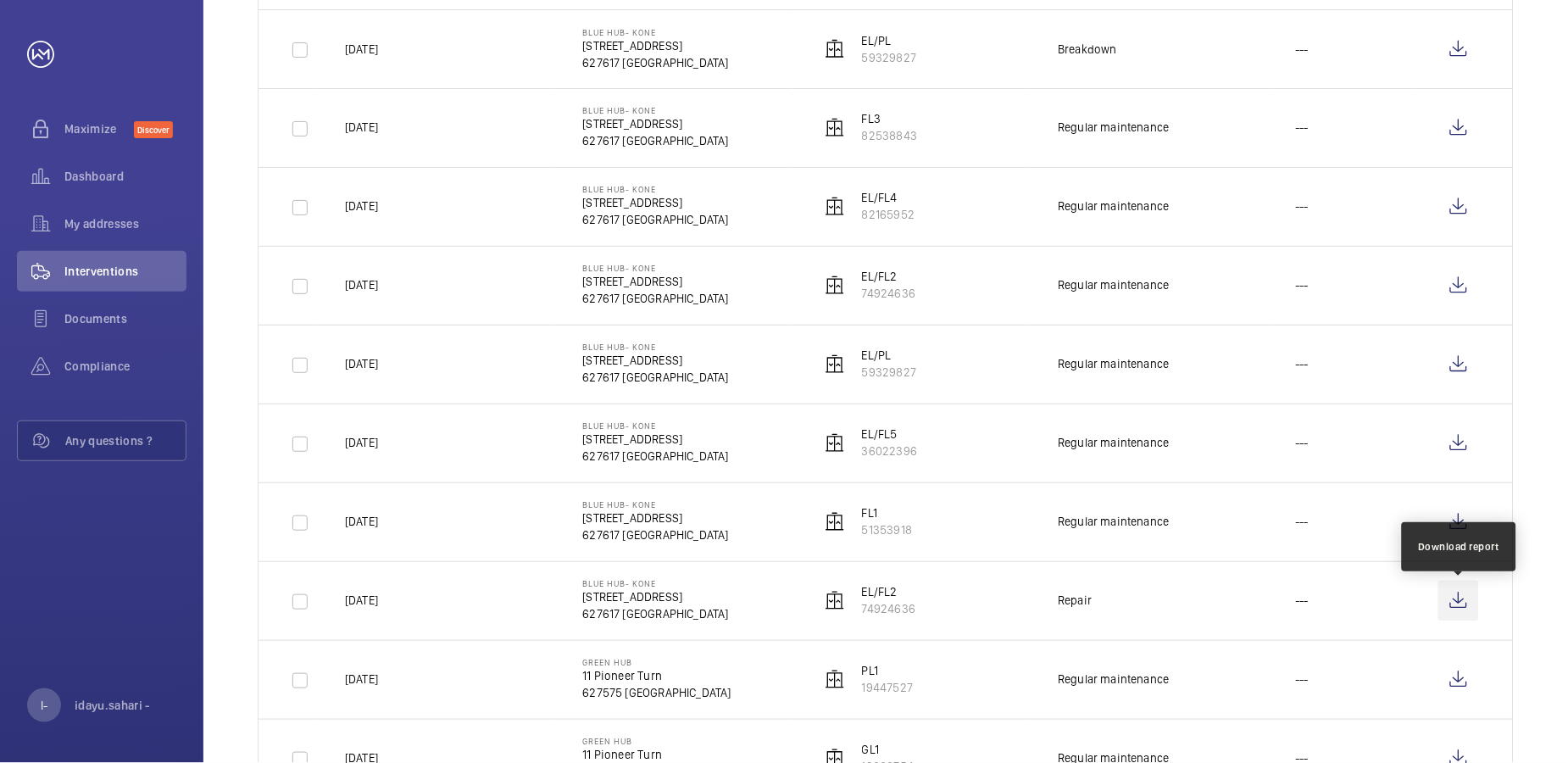
click at [1386, 608] on wm-front-icon-button at bounding box center [1459, 601] width 40 height 40
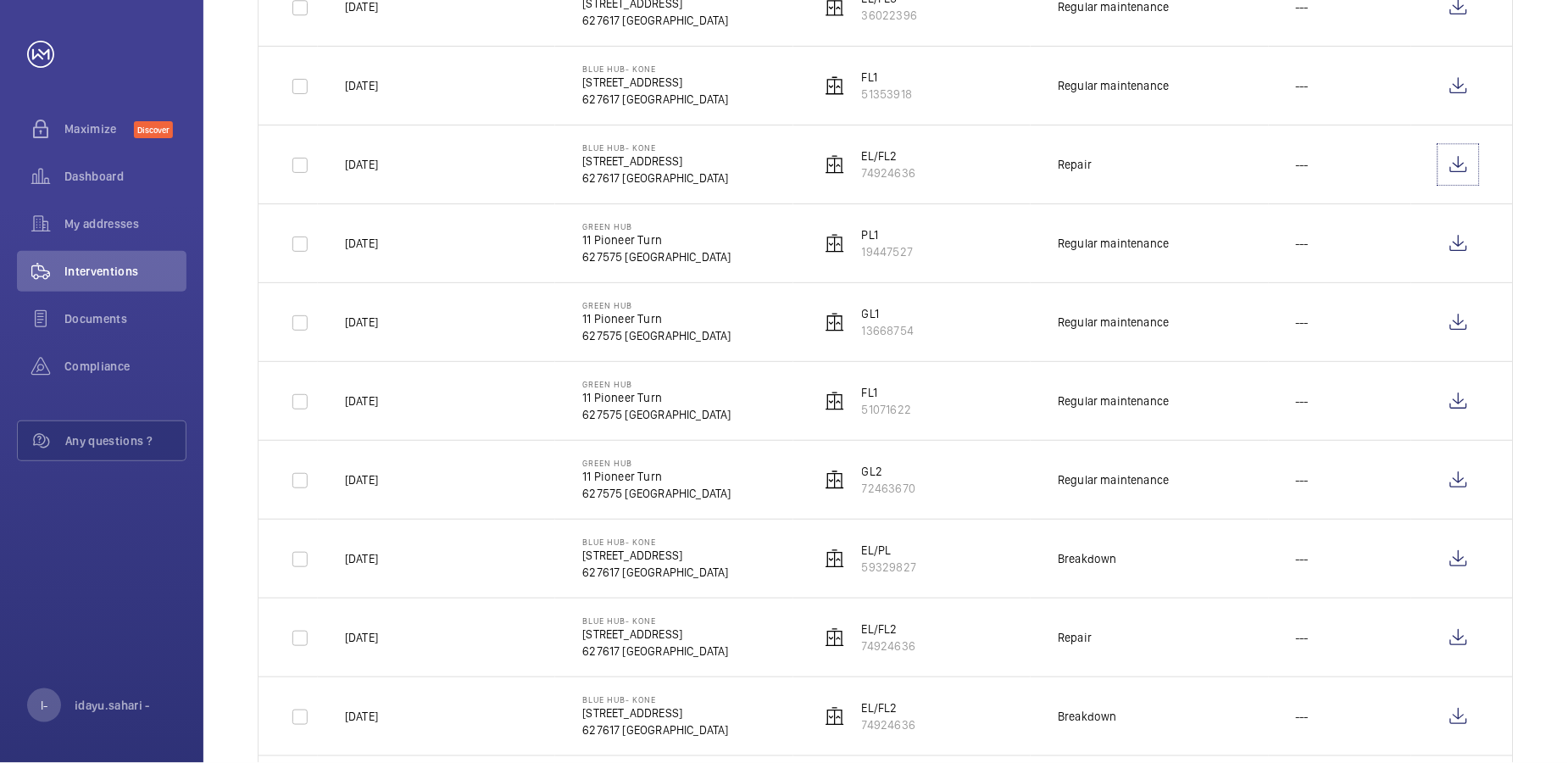
scroll to position [1243, 0]
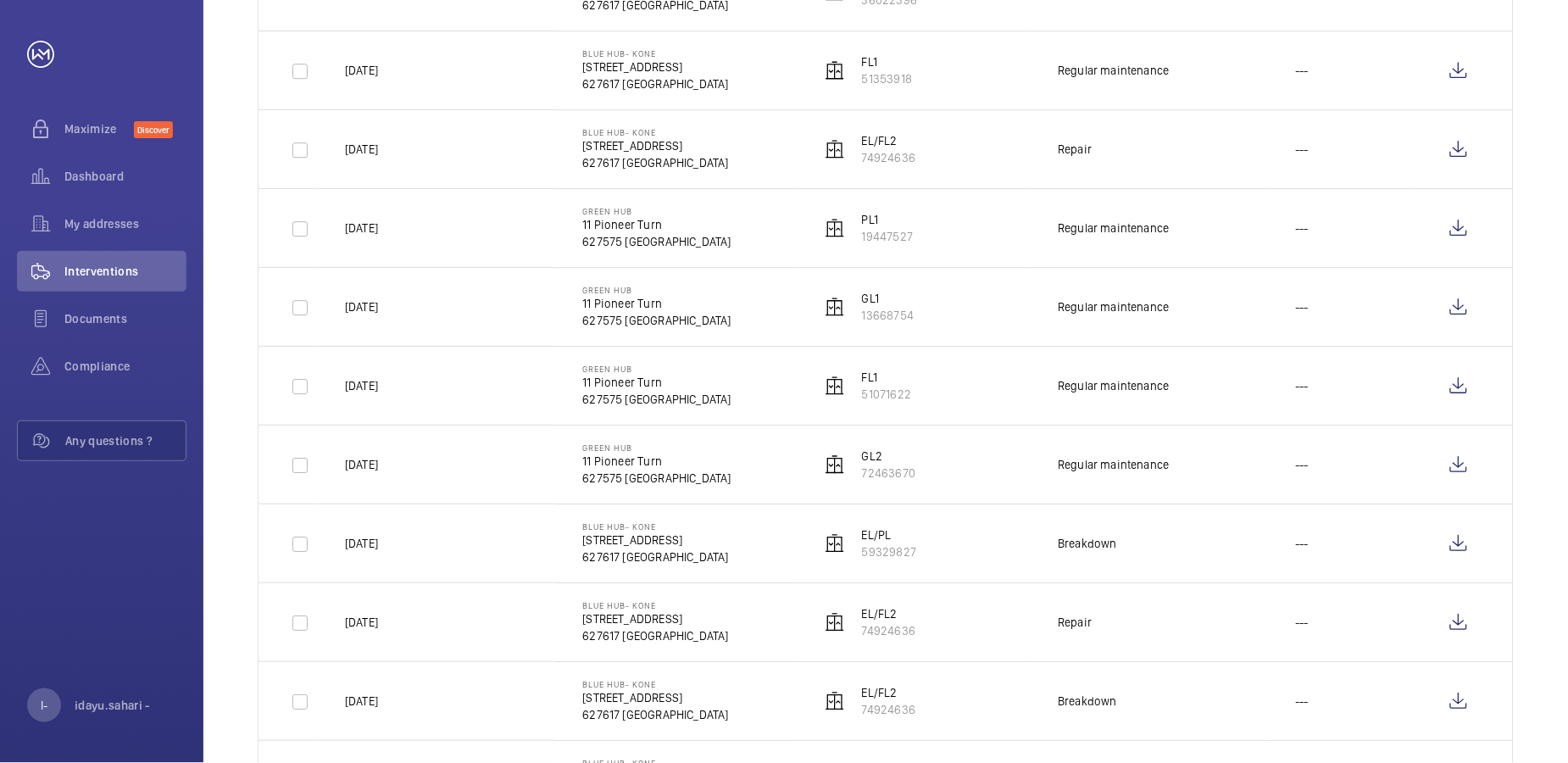
click at [882, 614] on p "EL/FL2" at bounding box center [889, 613] width 53 height 17
click at [1386, 632] on wm-front-icon-button at bounding box center [1459, 622] width 40 height 40
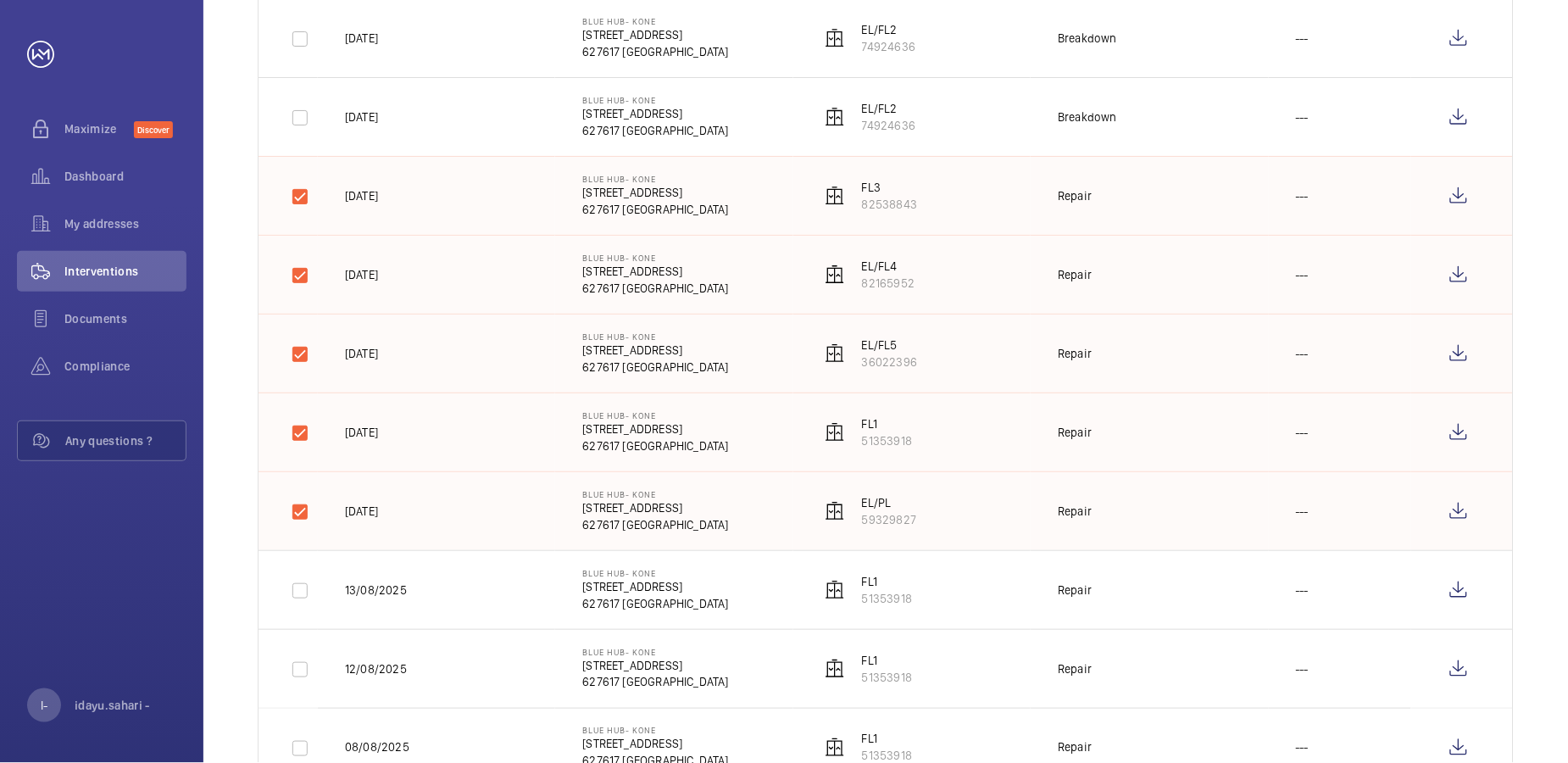
scroll to position [1867, 0]
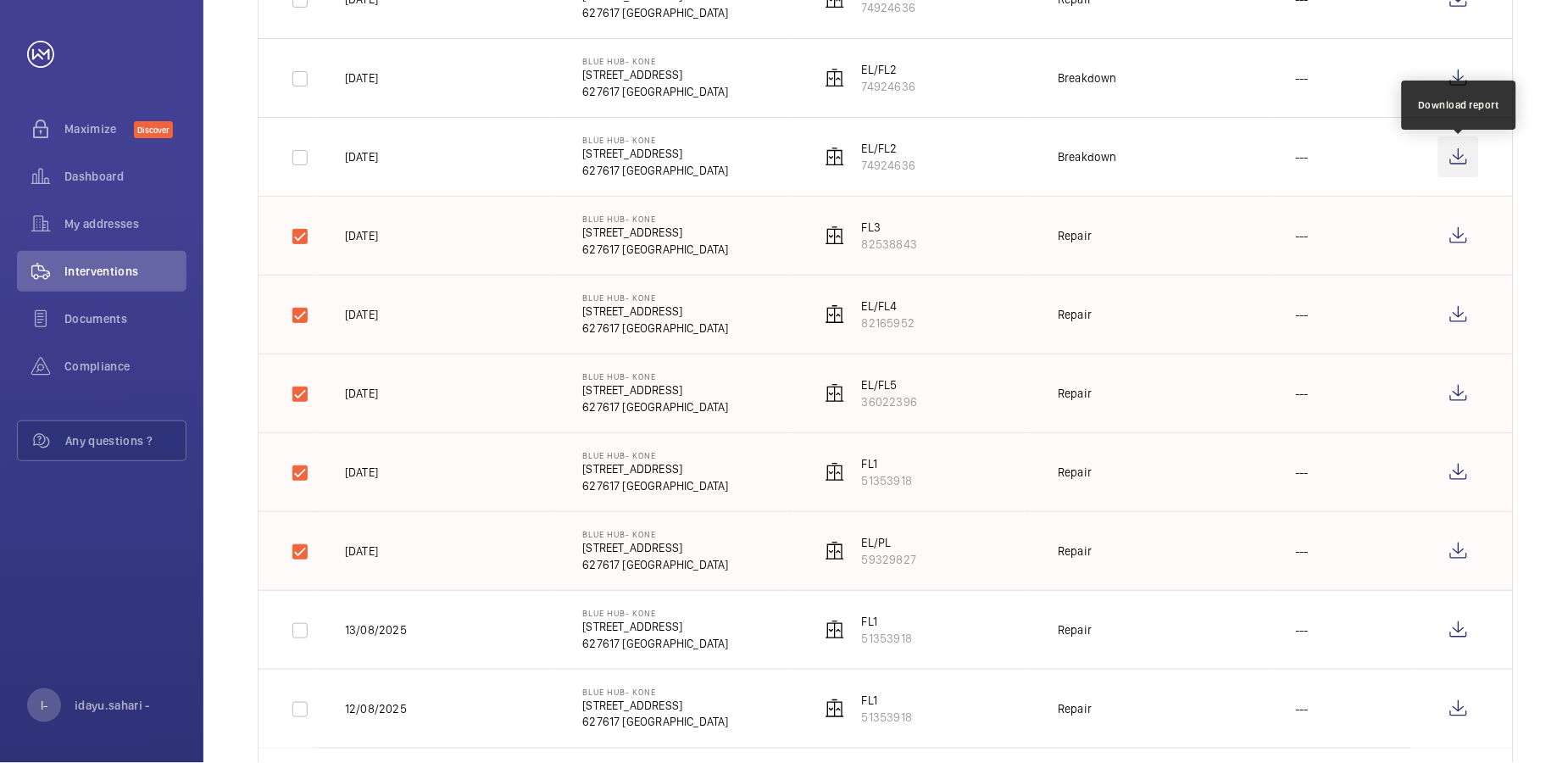
click at [1386, 166] on wm-front-icon-button at bounding box center [1459, 157] width 40 height 40
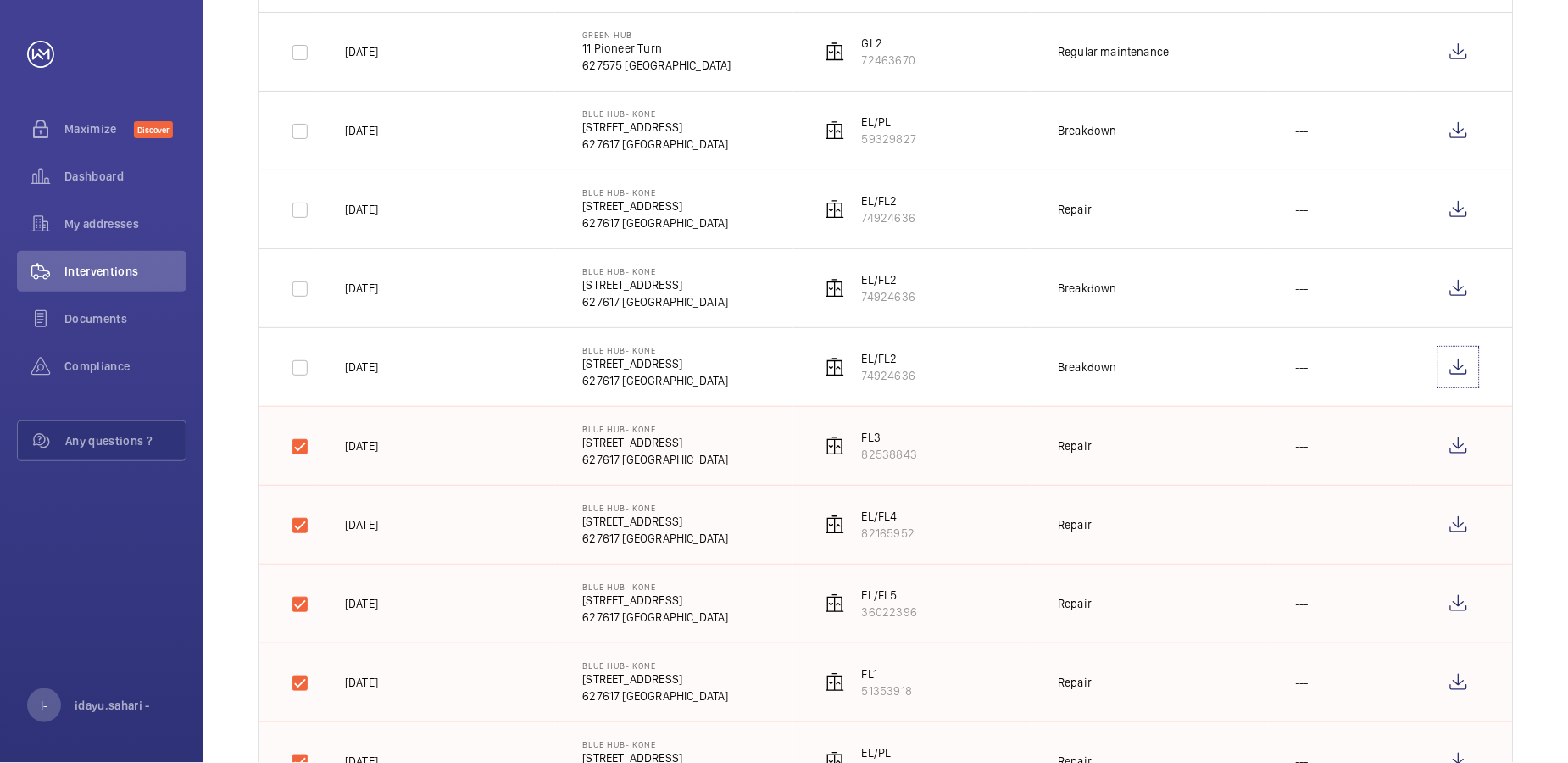
scroll to position [1640, 0]
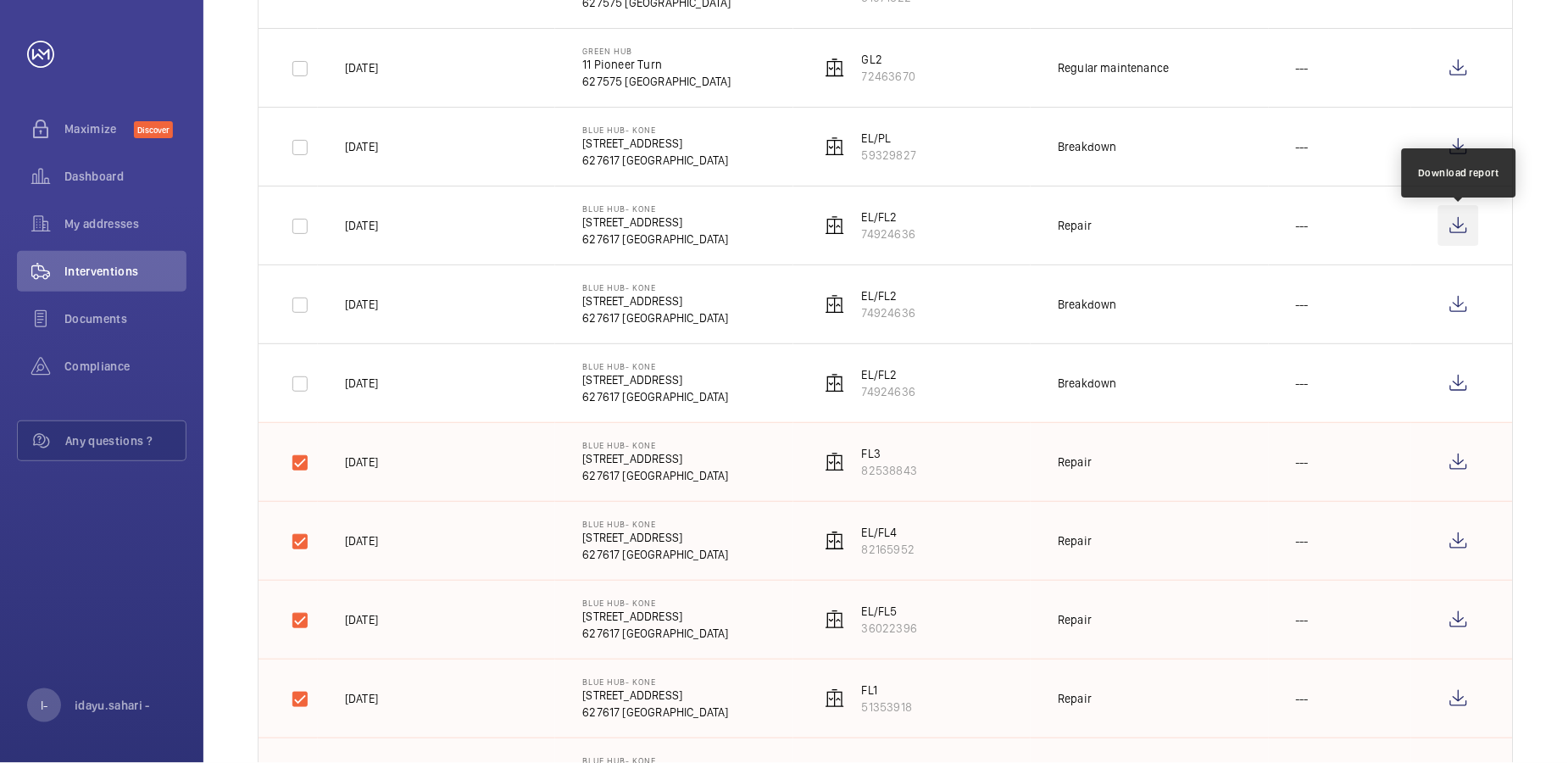
click at [1386, 230] on wm-front-icon-button at bounding box center [1459, 225] width 40 height 40
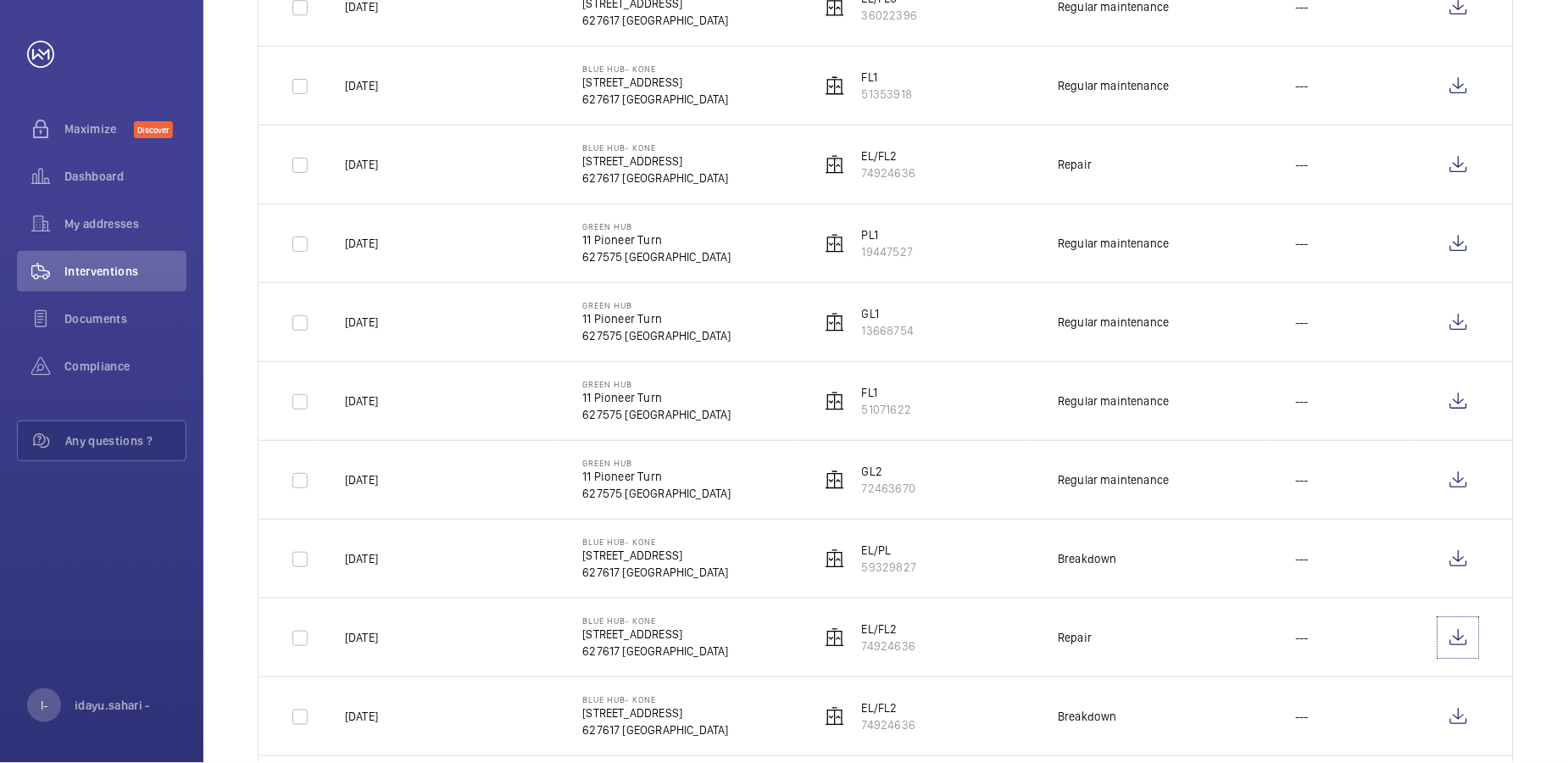
scroll to position [1188, 0]
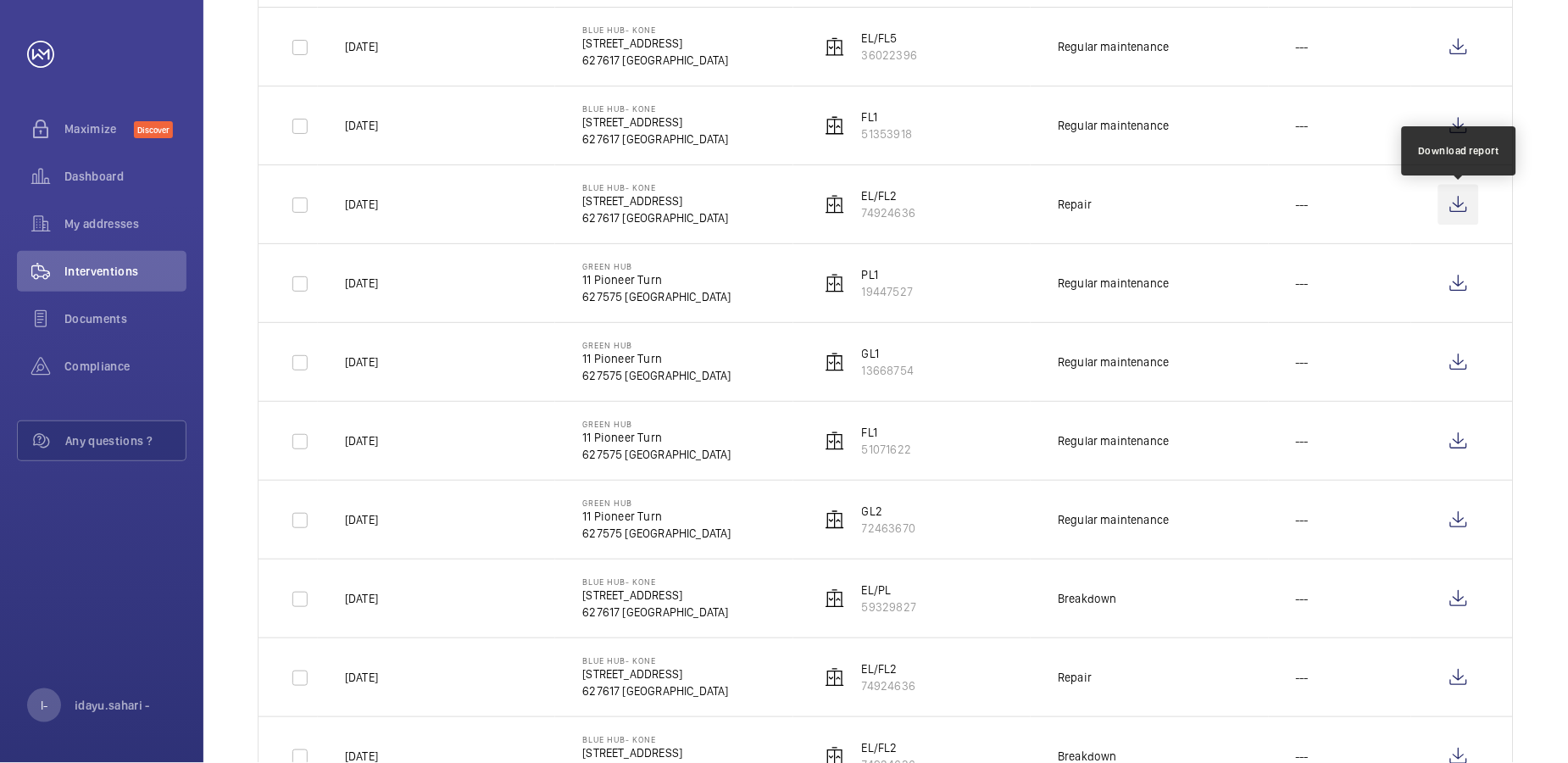
click at [1386, 209] on wm-front-icon-button at bounding box center [1459, 204] width 40 height 40
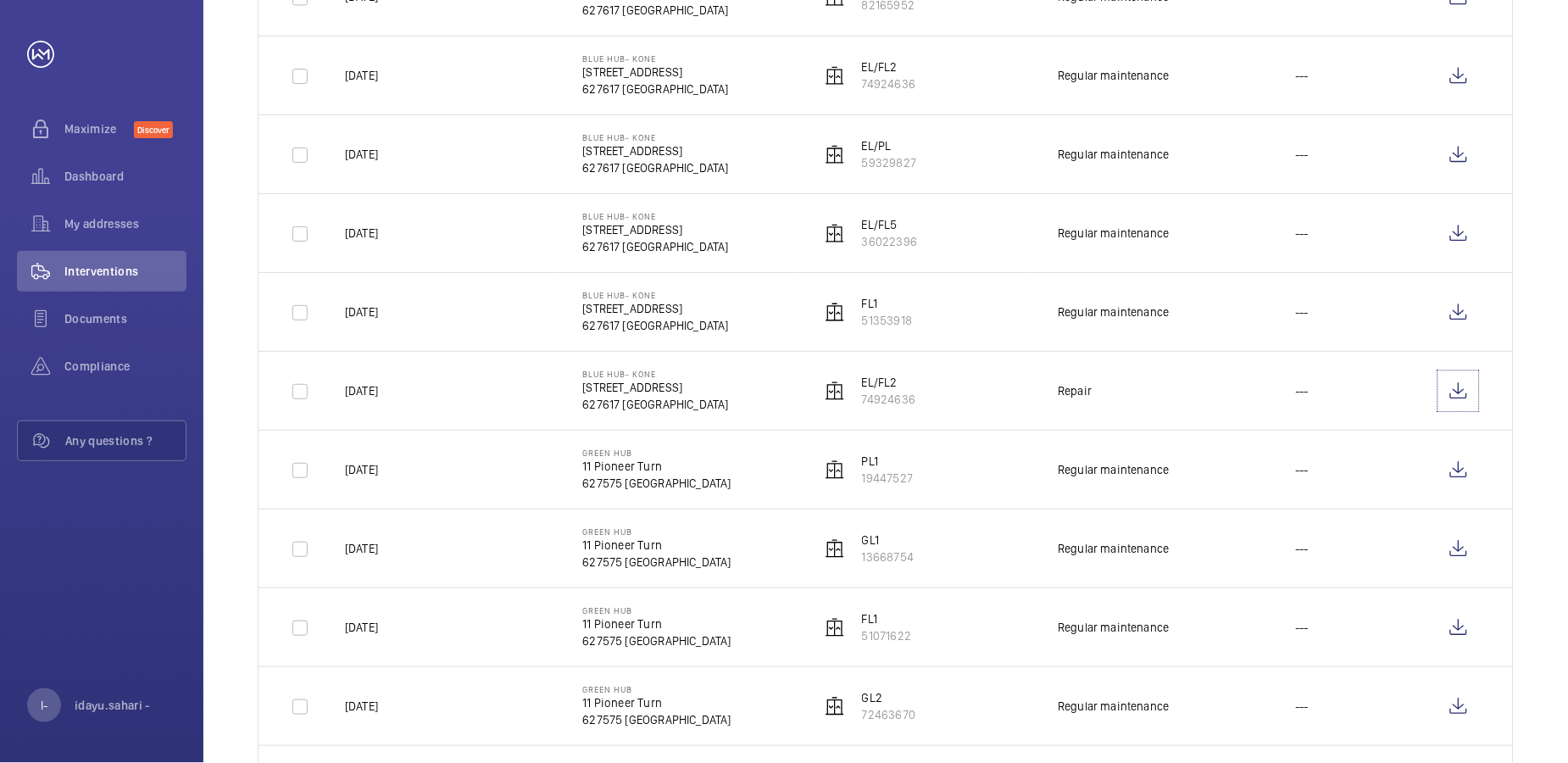
scroll to position [962, 0]
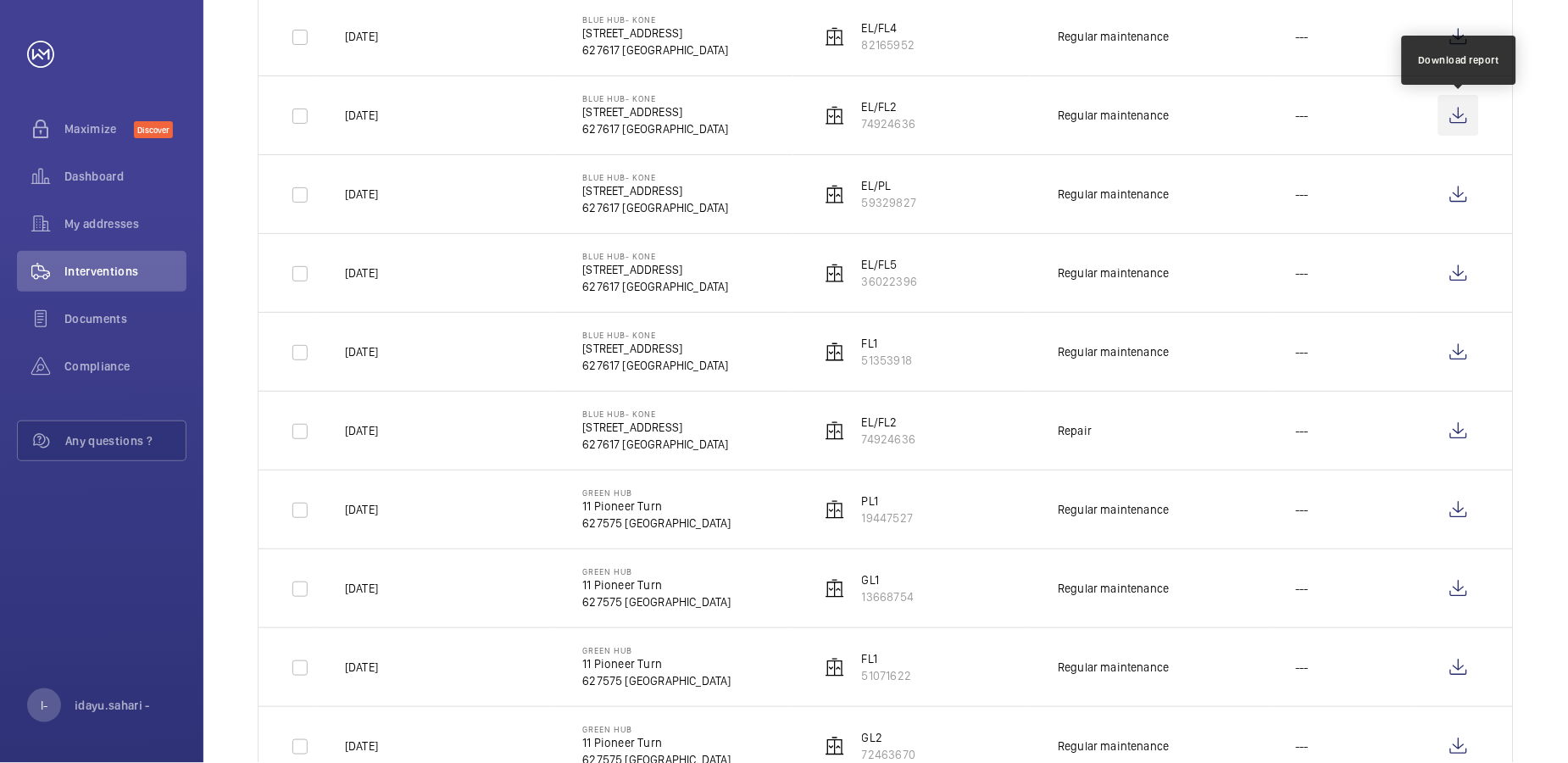
click at [1386, 118] on wm-front-icon-button at bounding box center [1459, 115] width 40 height 40
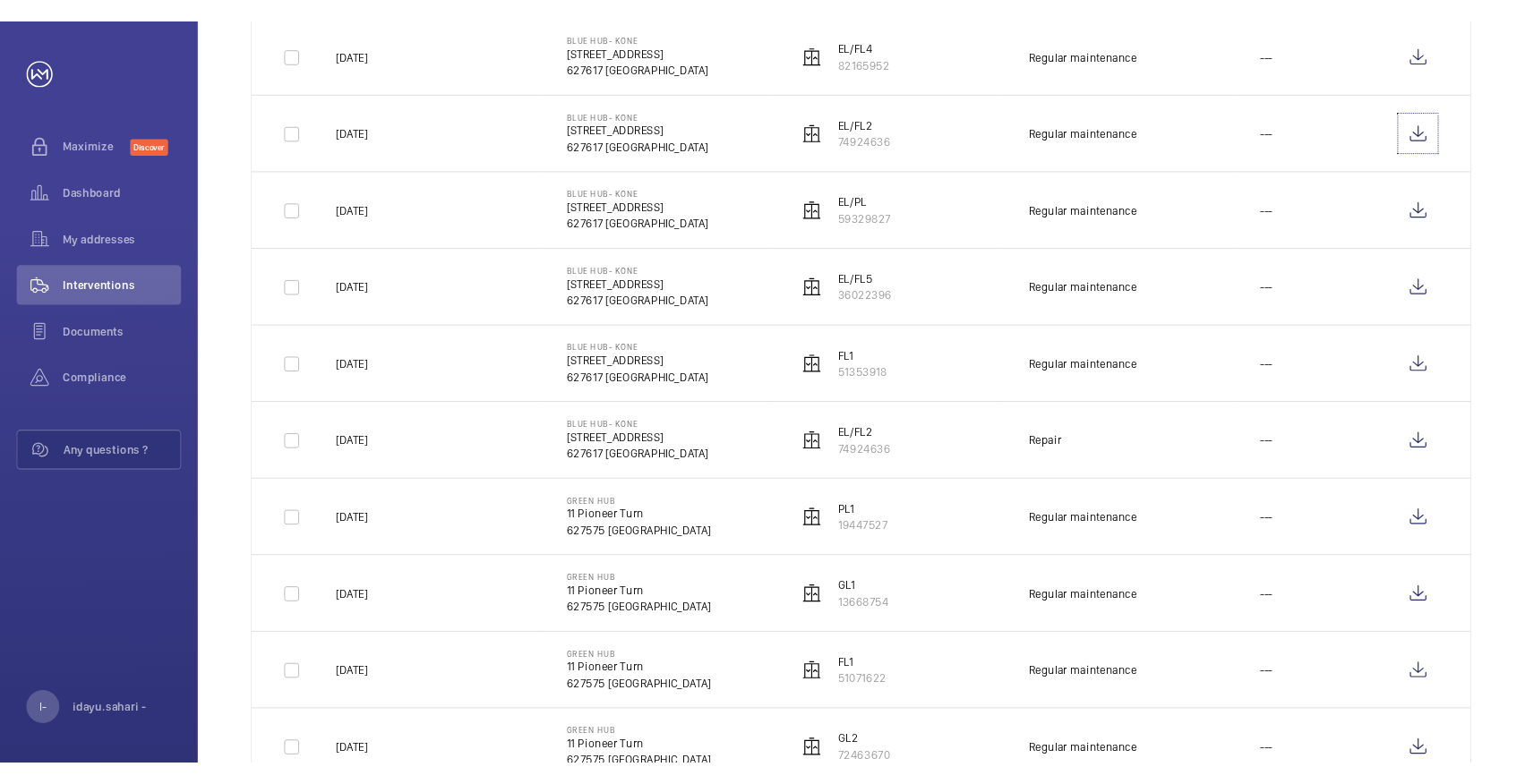
scroll to position [1134, 0]
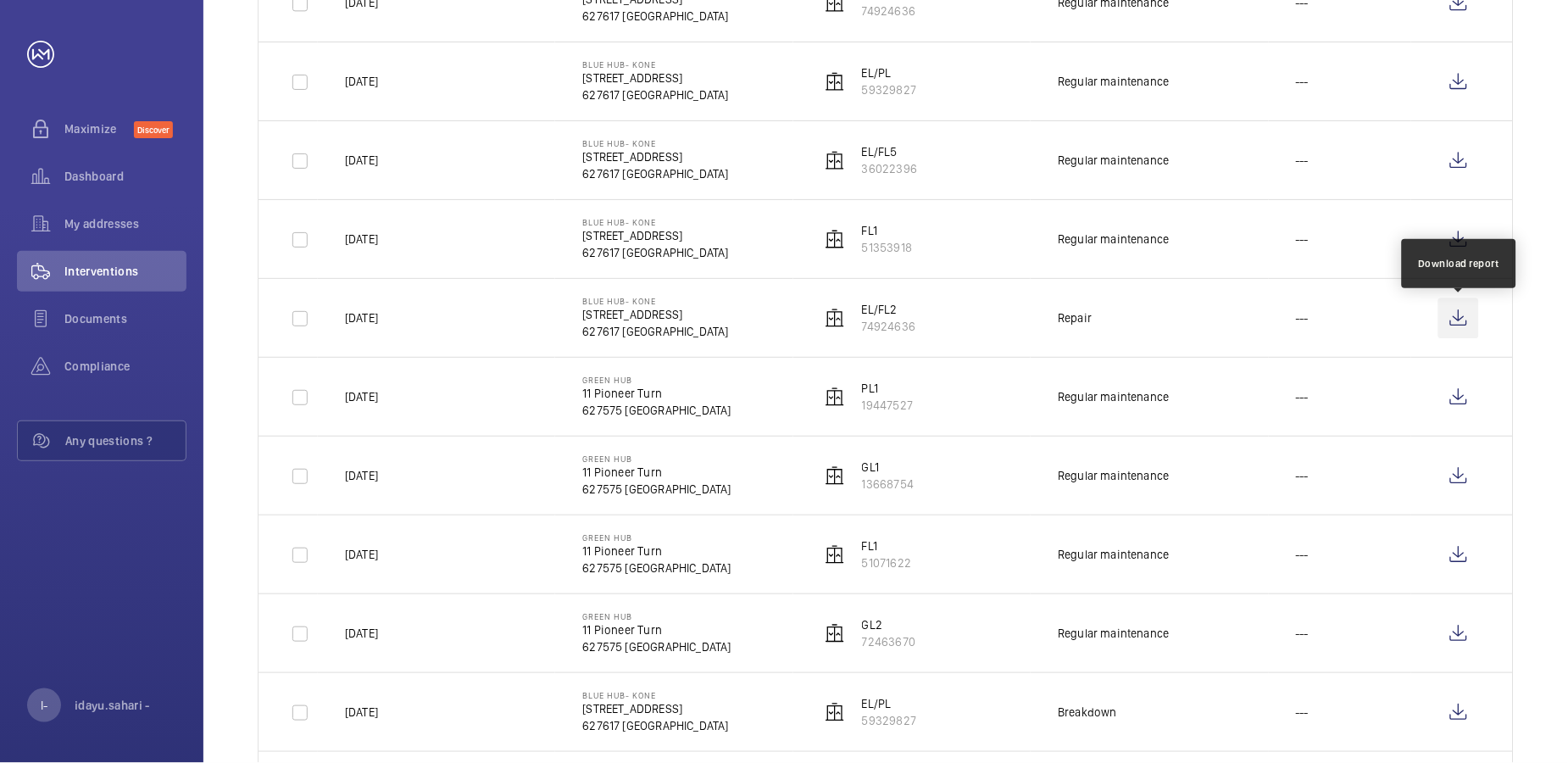
click at [1386, 326] on wm-front-icon-button at bounding box center [1459, 318] width 40 height 40
